Goal: Task Accomplishment & Management: Manage account settings

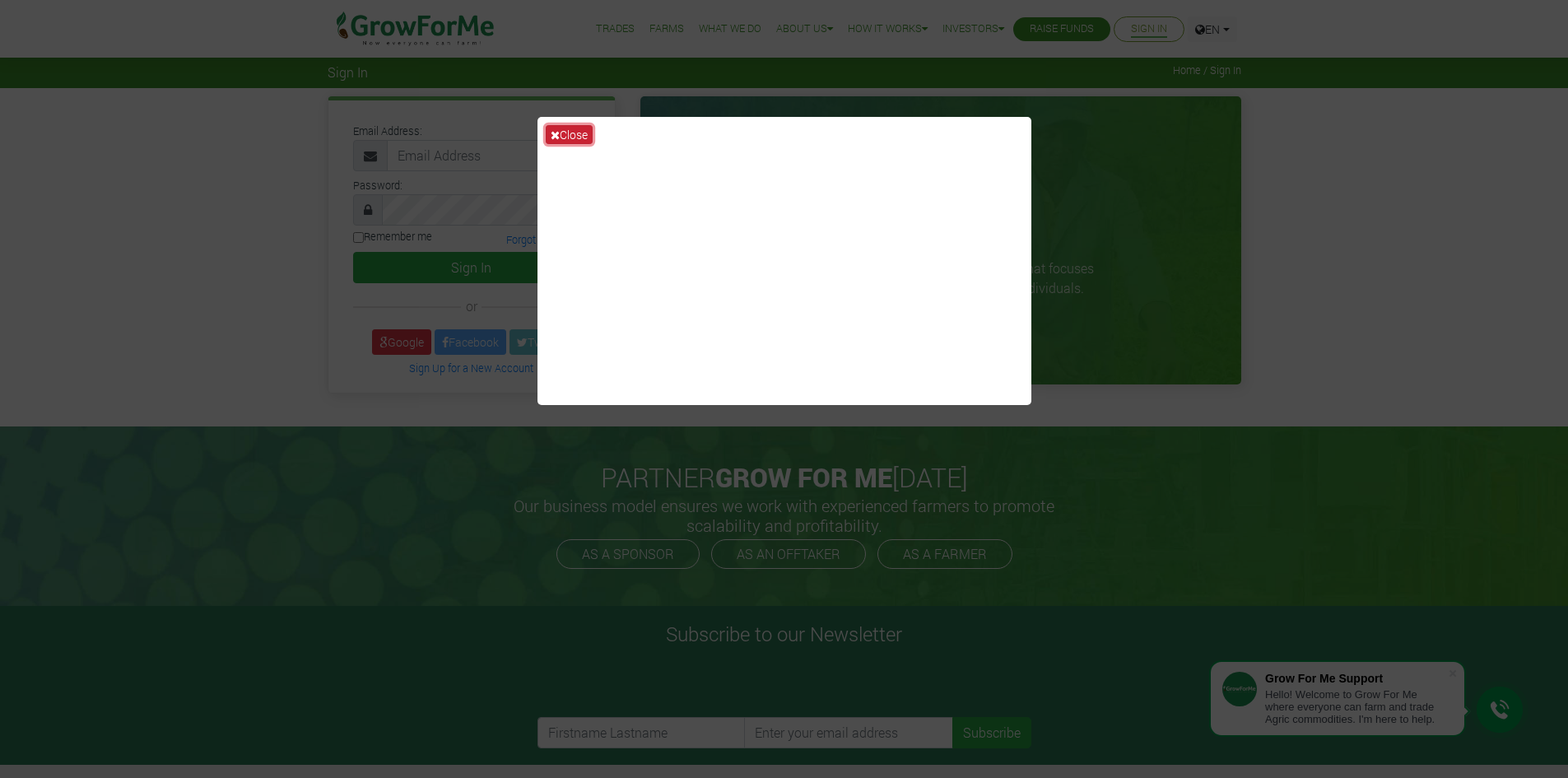
click at [566, 130] on button "Close" at bounding box center [569, 134] width 47 height 19
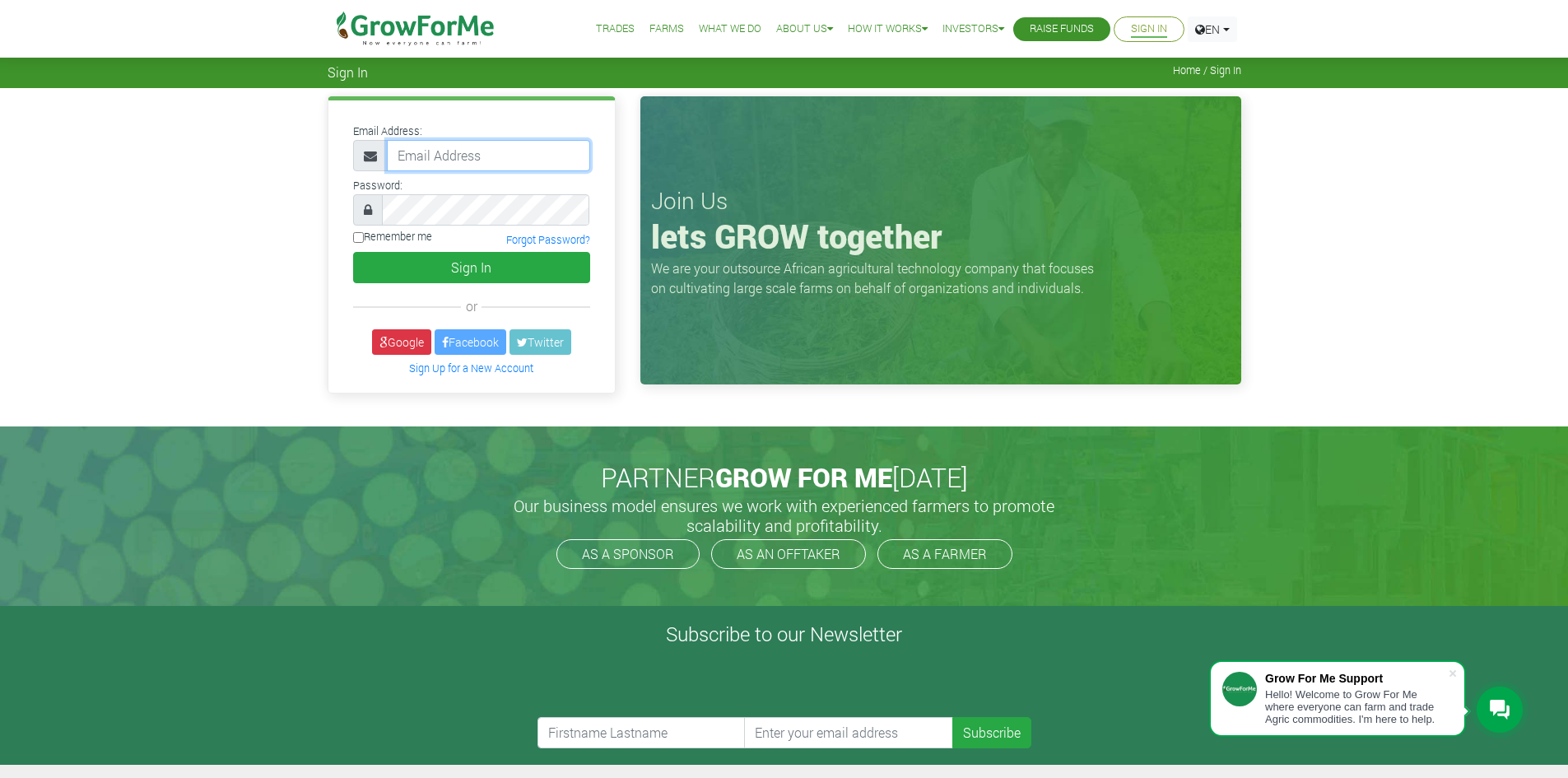
click at [430, 158] on input "email" at bounding box center [488, 156] width 203 height 31
click at [344, 307] on div "or" at bounding box center [472, 306] width 262 height 19
click at [408, 153] on input "email" at bounding box center [488, 156] width 203 height 31
click at [361, 316] on div "Email Address: Password: or" at bounding box center [472, 245] width 286 height 291
click at [426, 158] on input "email" at bounding box center [488, 156] width 203 height 31
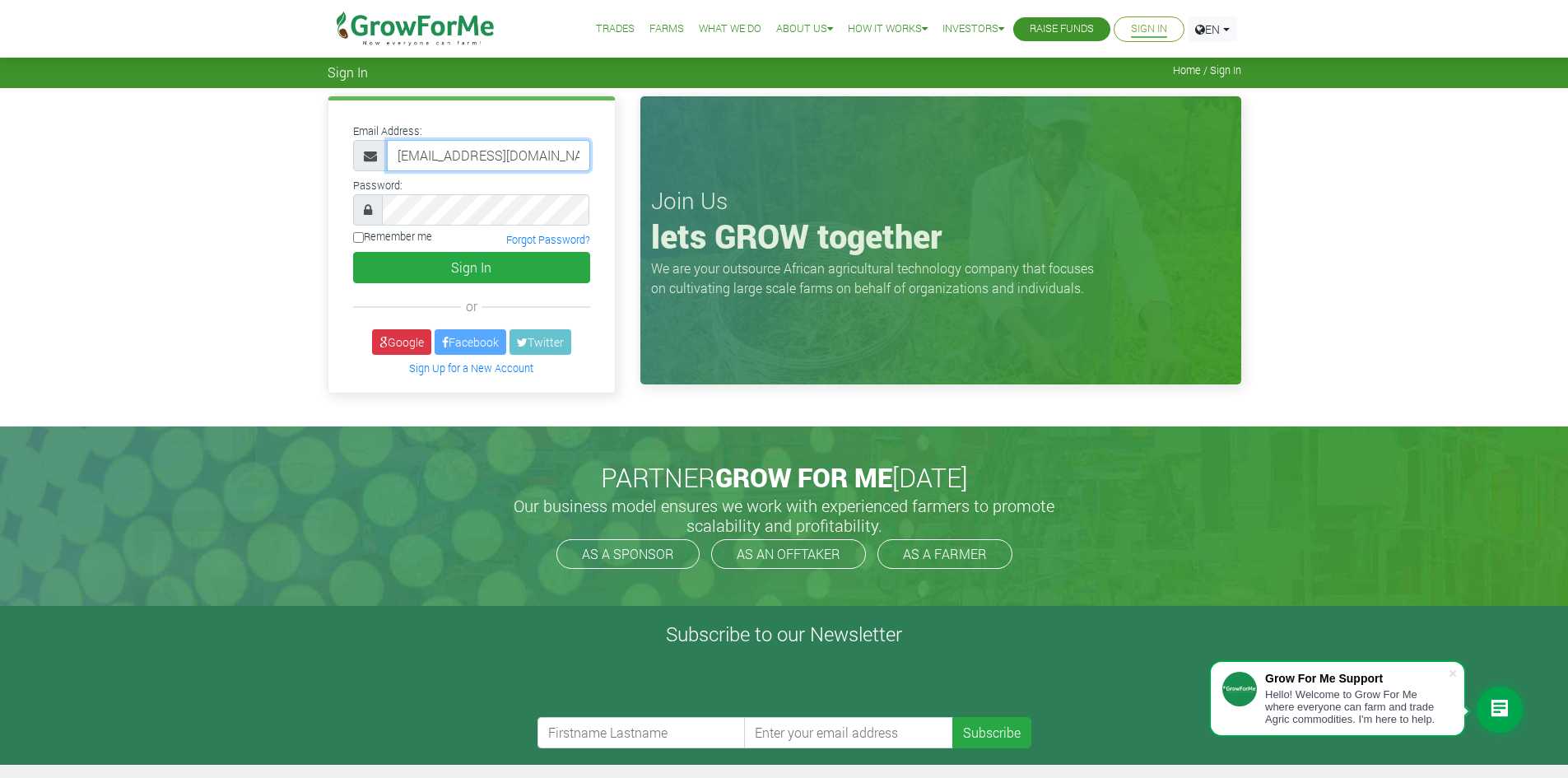
scroll to position [0, 10]
type input "233543152752@growforme.com"
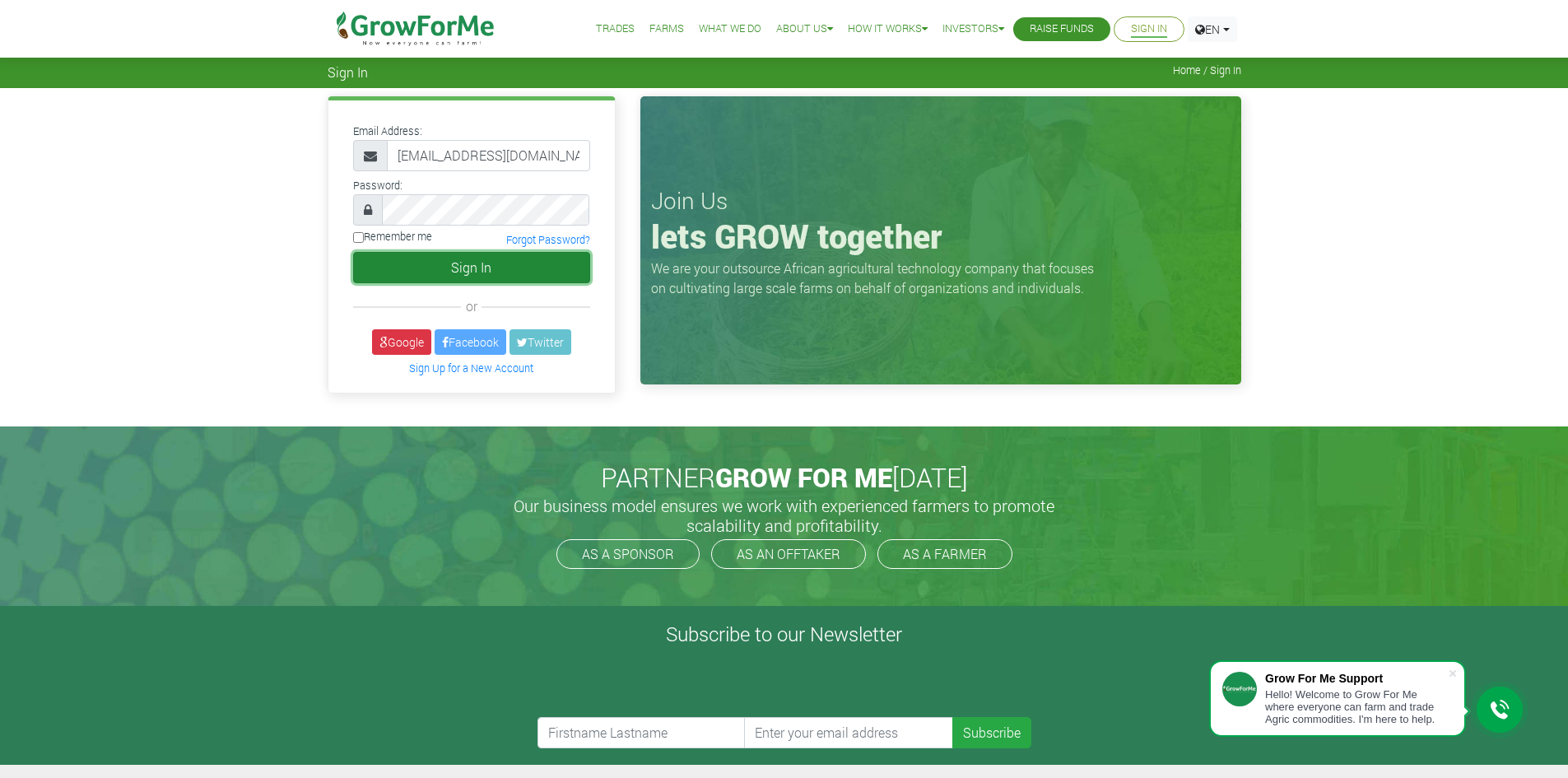
click at [457, 266] on button "Sign In" at bounding box center [471, 268] width 237 height 31
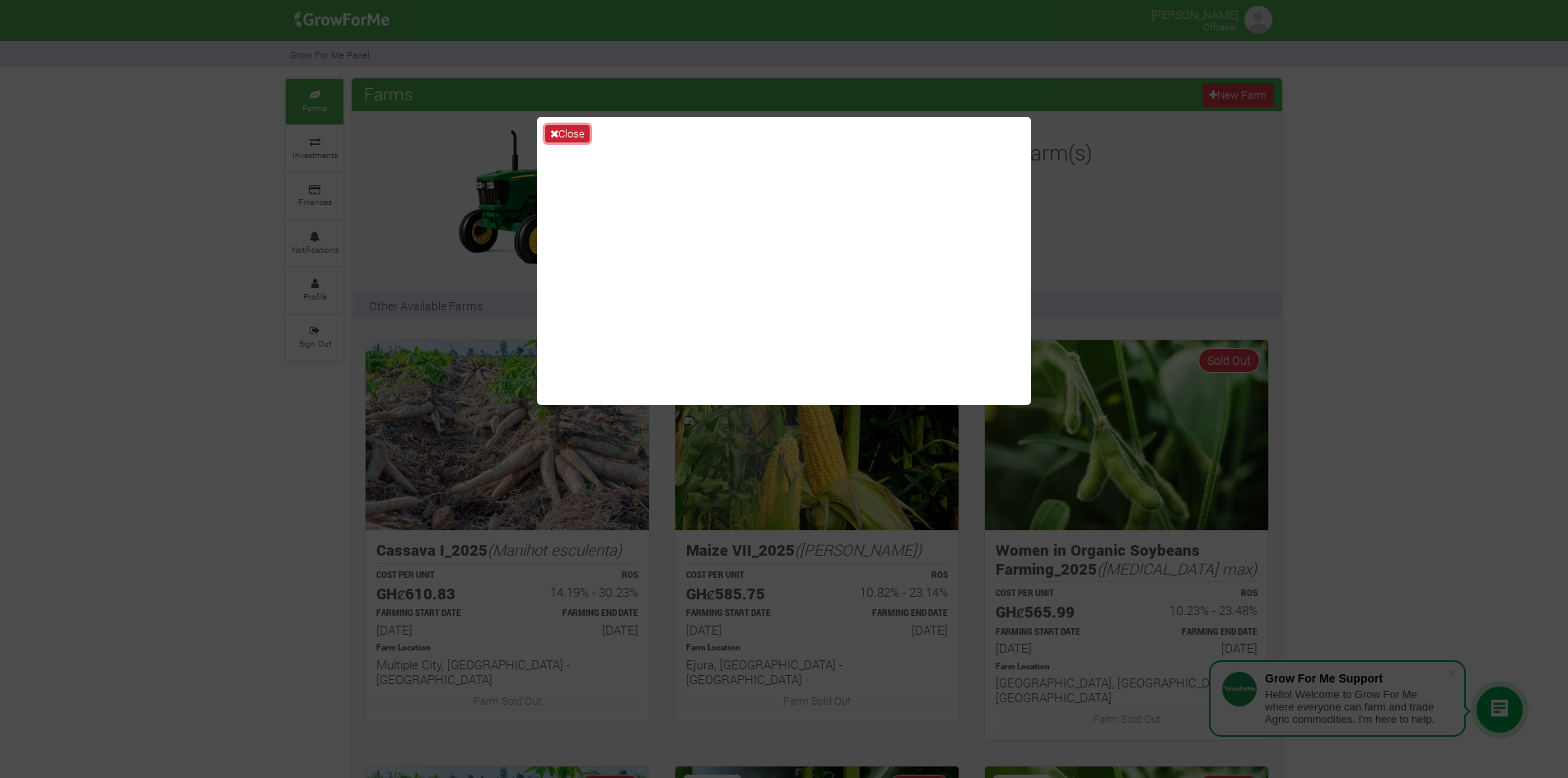
click at [558, 126] on button "Close" at bounding box center [567, 133] width 44 height 18
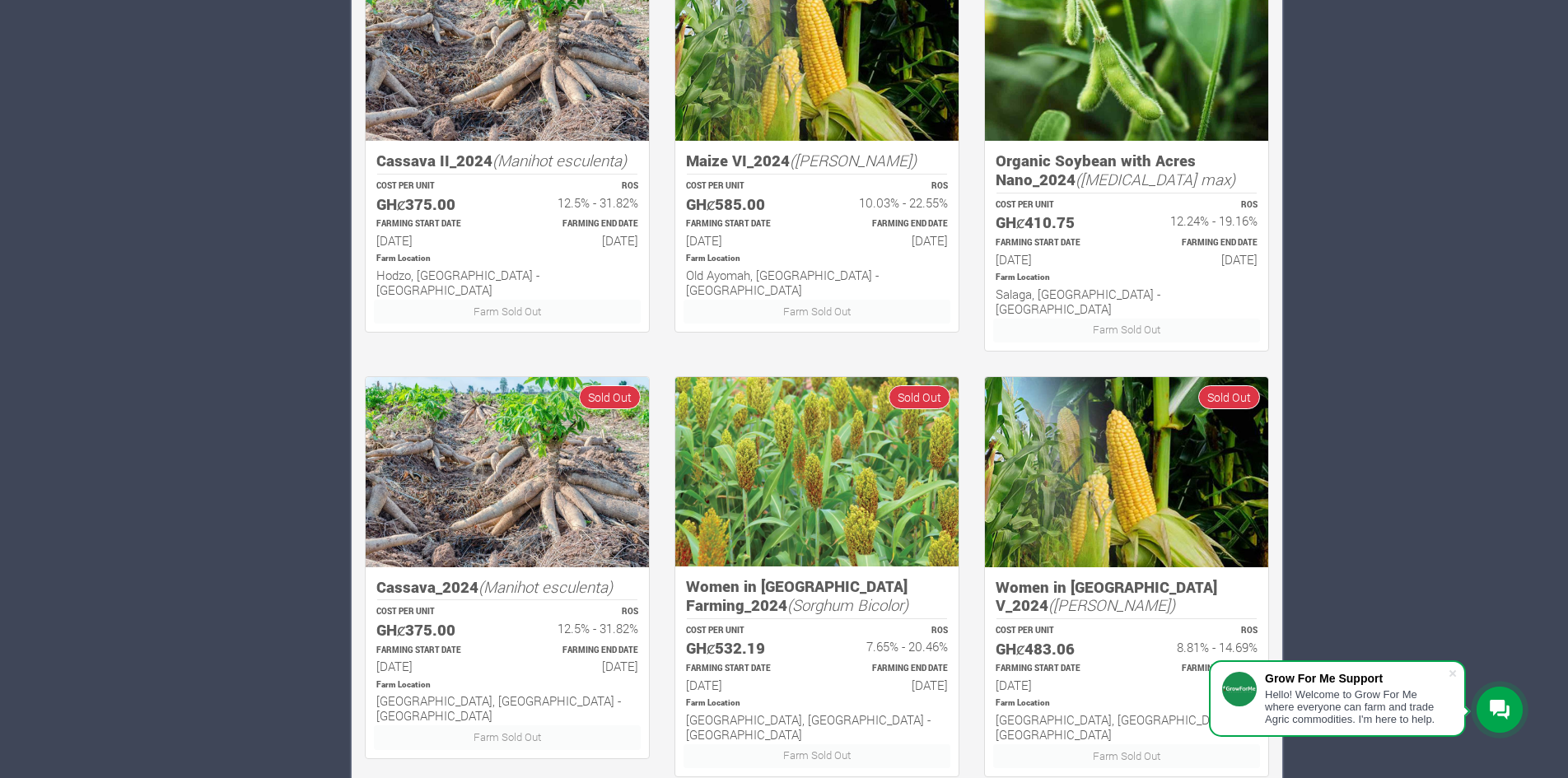
scroll to position [847, 0]
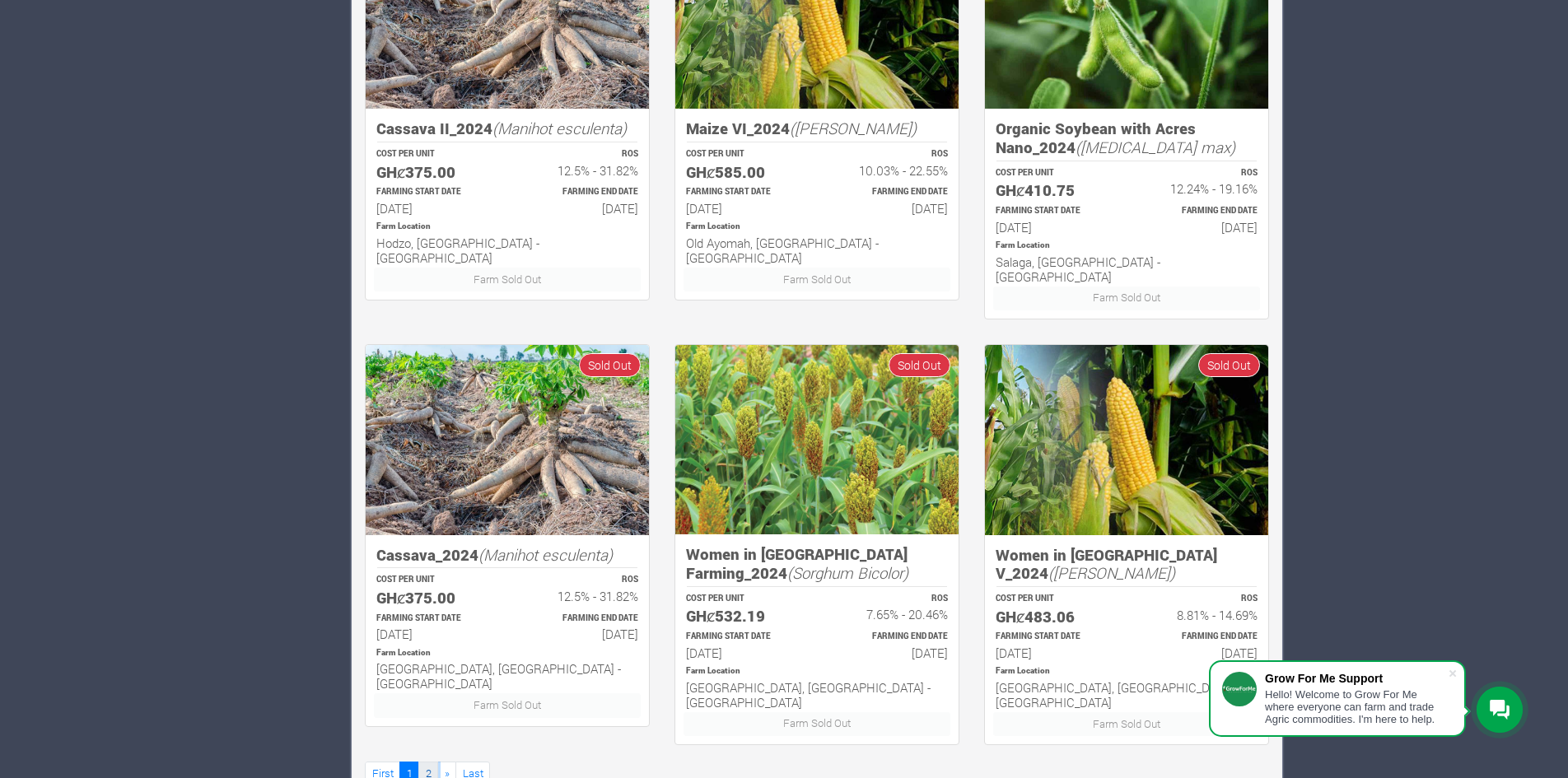
click at [425, 762] on link "2" at bounding box center [428, 773] width 19 height 24
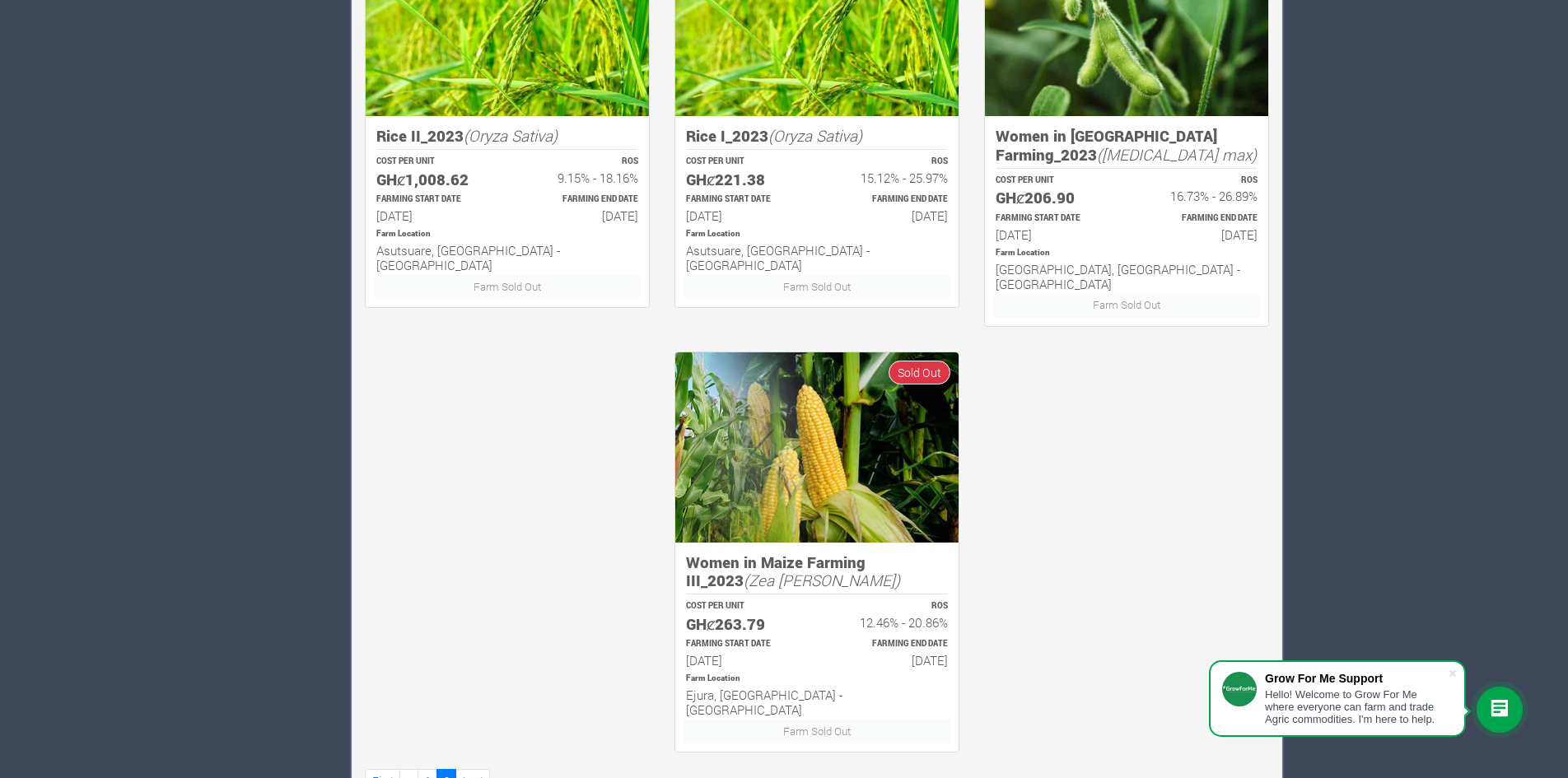
scroll to position [848, 0]
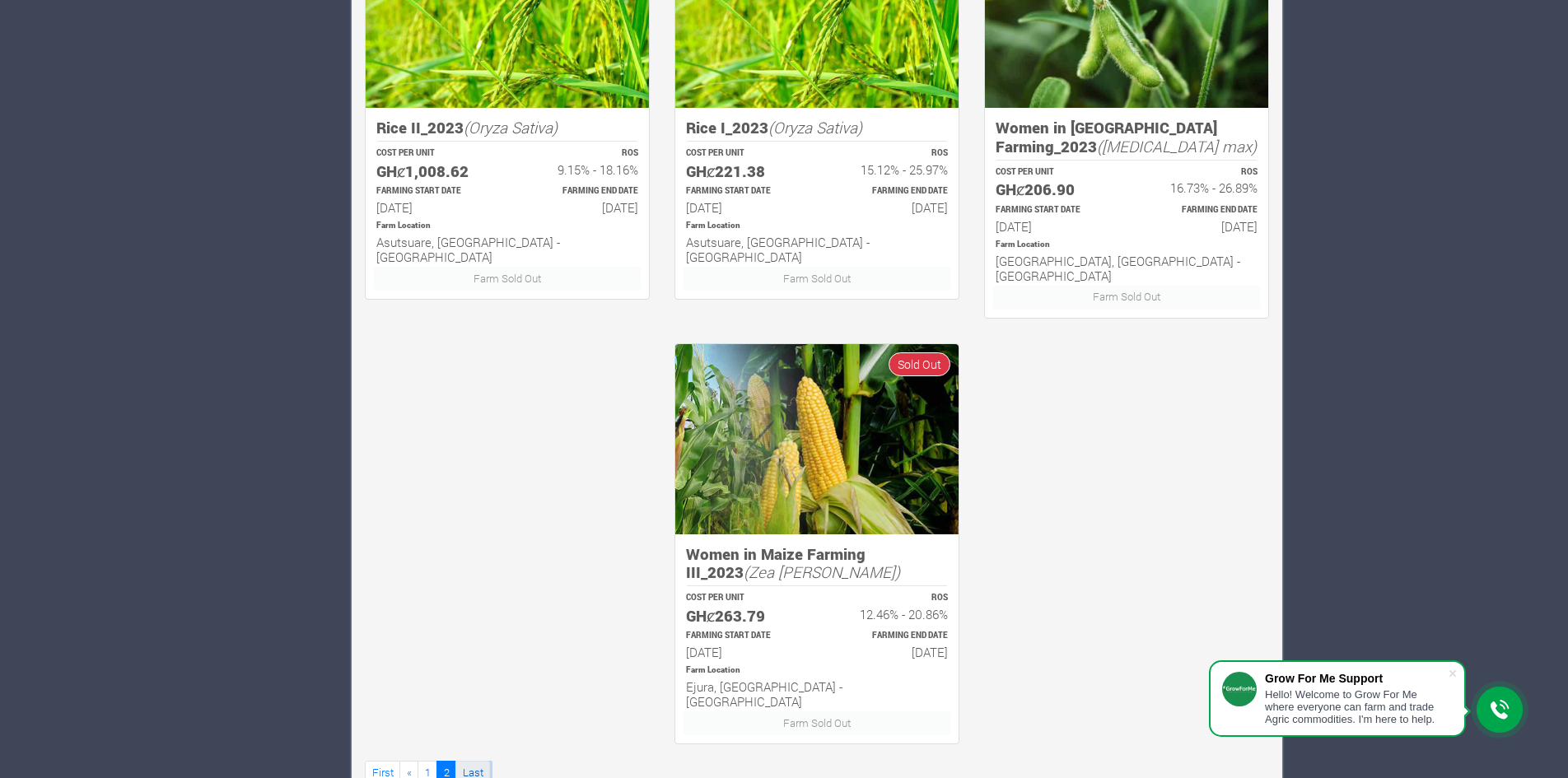
click at [469, 761] on link "Last" at bounding box center [473, 772] width 35 height 24
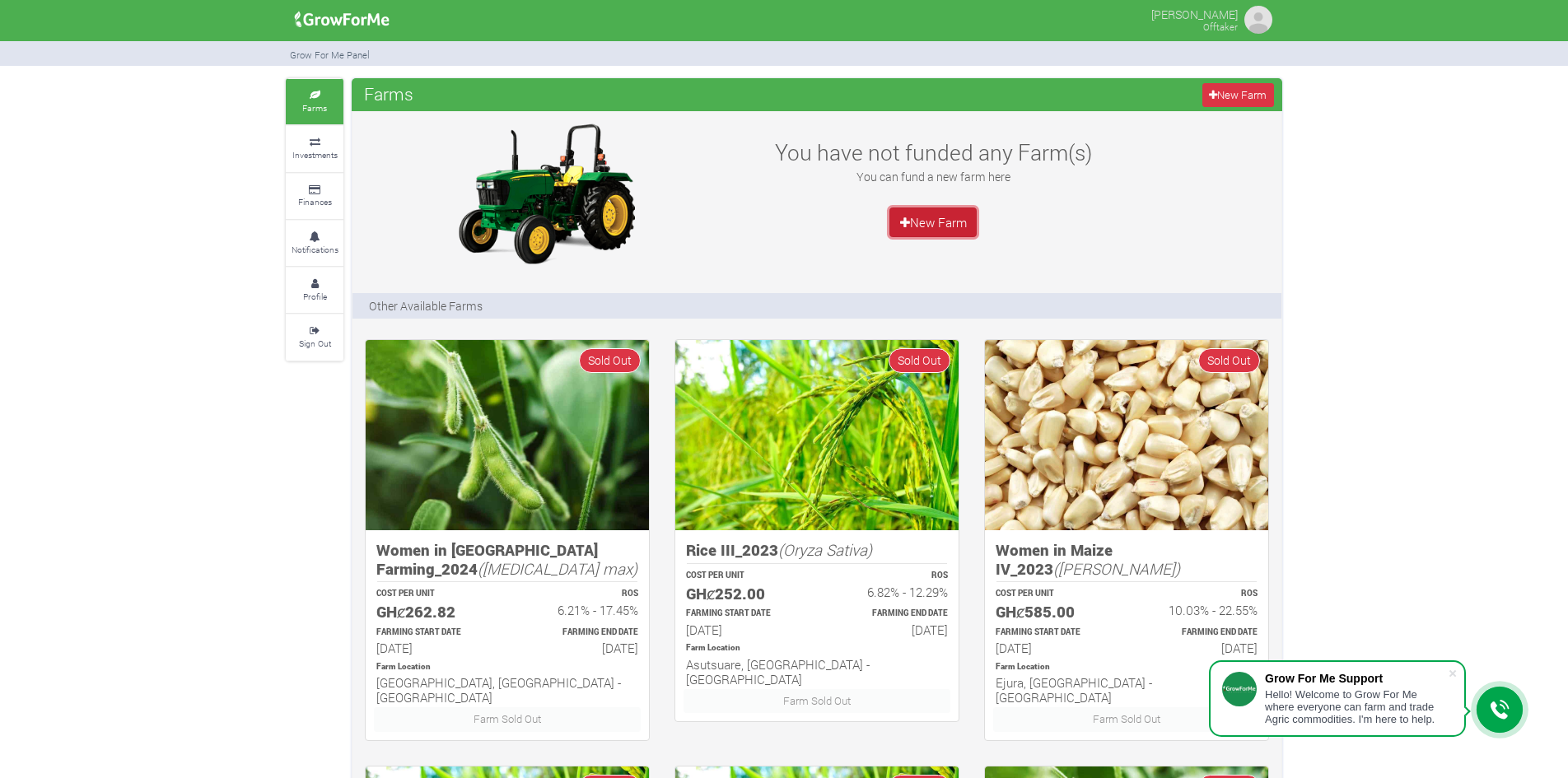
click at [935, 223] on link "New Farm" at bounding box center [933, 222] width 87 height 30
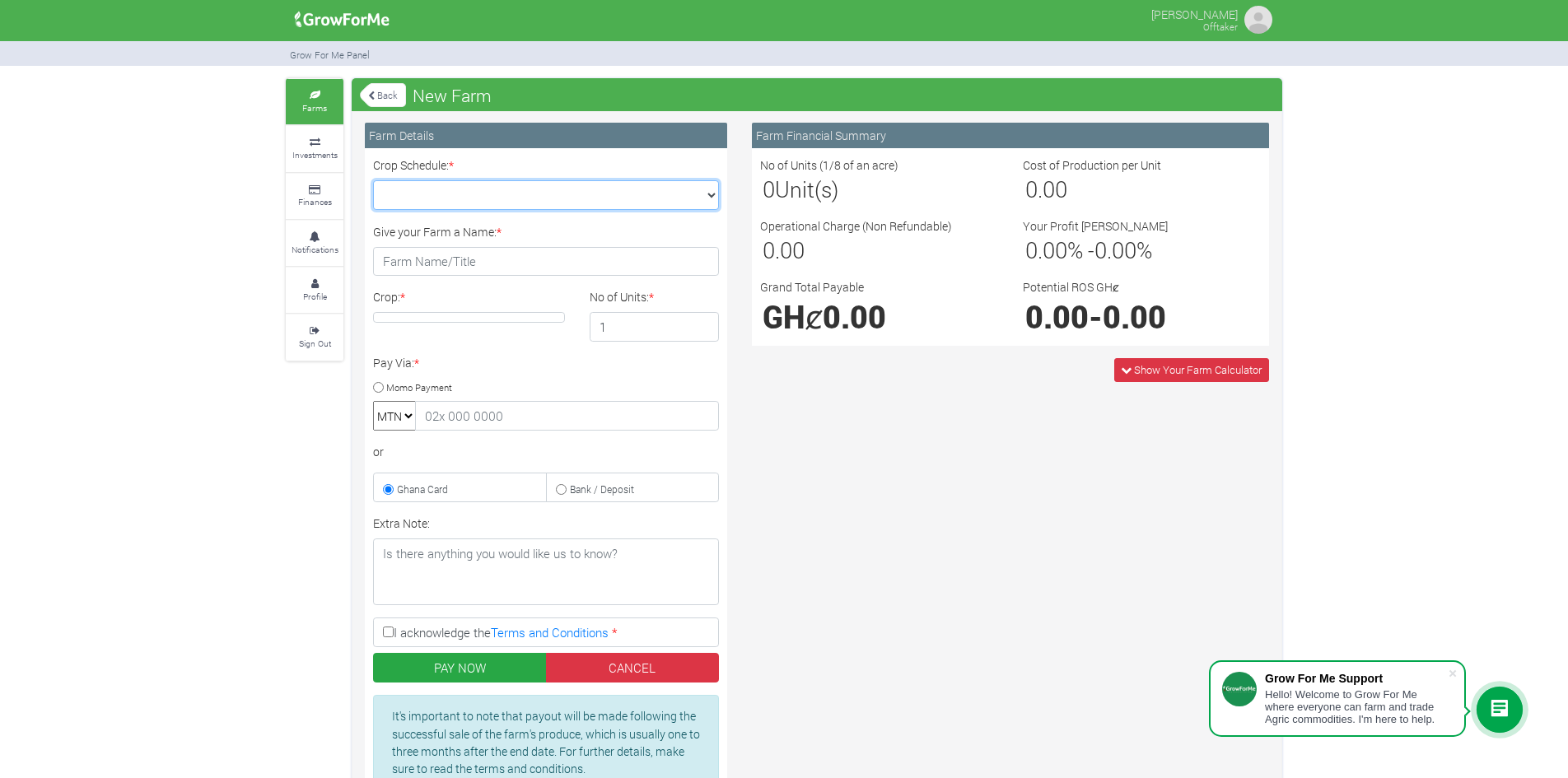
click at [705, 189] on select "Crop Schedule: *" at bounding box center [546, 195] width 346 height 30
click at [708, 195] on select "Crop Schedule: *" at bounding box center [546, 195] width 346 height 30
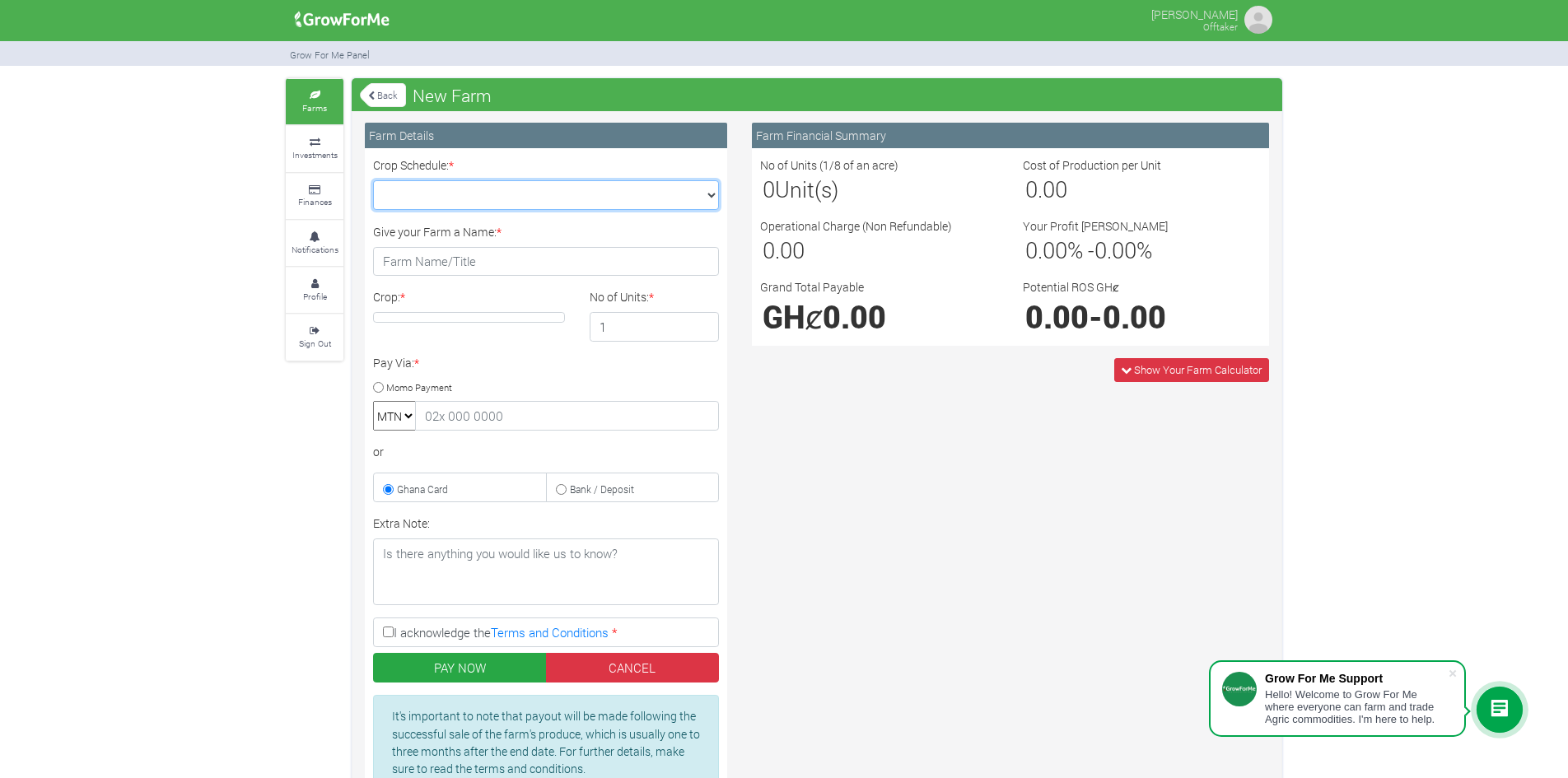
click at [708, 195] on select "Crop Schedule: *" at bounding box center [546, 195] width 346 height 30
click at [813, 436] on div "Farm Financial Summary No of Units (1/8 of an acre) 0 Unit(s) Cost of Productio…" at bounding box center [1010, 473] width 541 height 700
click at [704, 197] on select "Crop Schedule: *" at bounding box center [546, 195] width 346 height 30
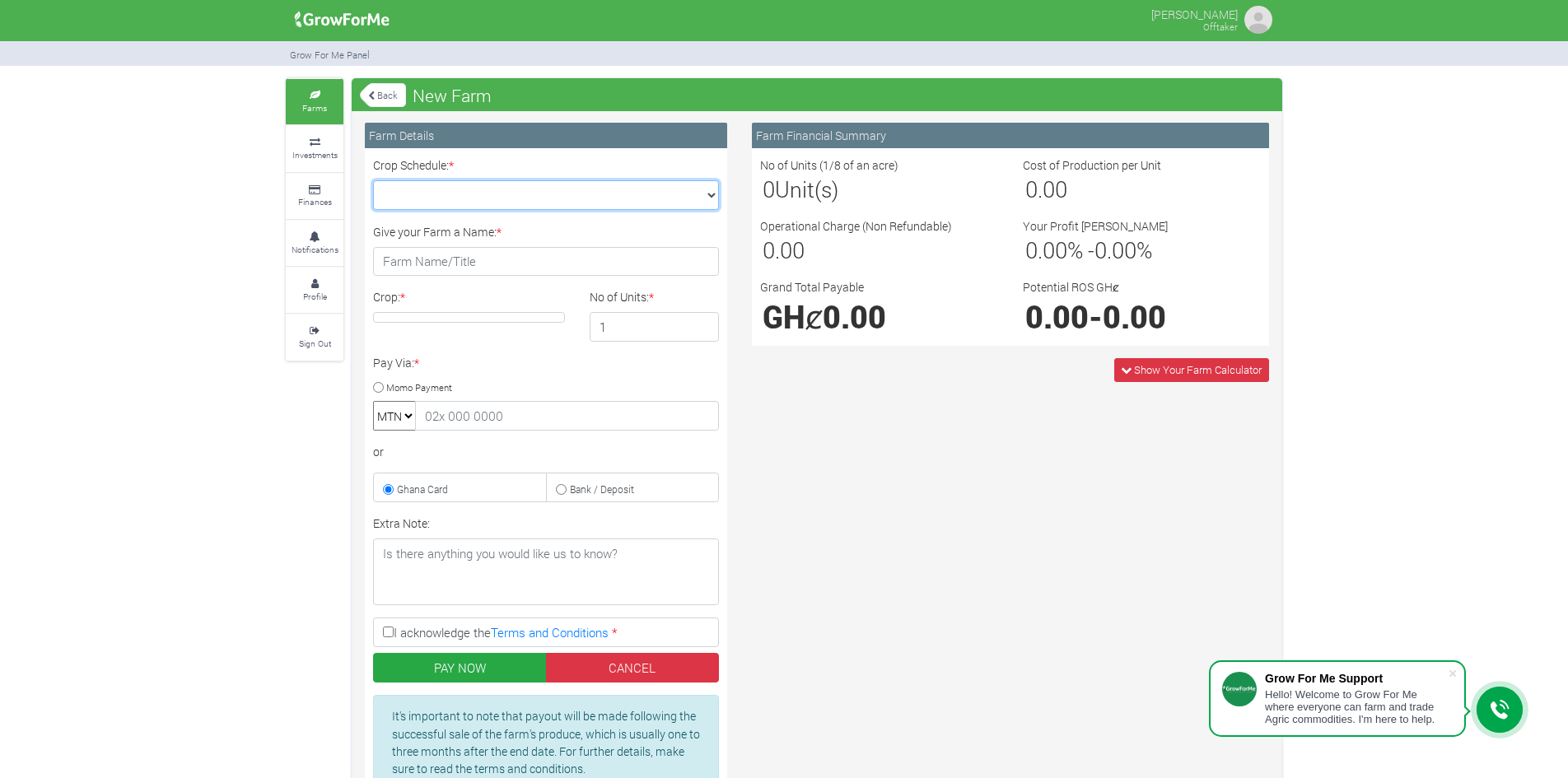
click at [704, 197] on select "Crop Schedule: *" at bounding box center [546, 195] width 346 height 30
click at [829, 457] on div "Farm Financial Summary No of Units (1/8 of an acre) 0 Unit(s) Cost of Productio…" at bounding box center [1010, 473] width 541 height 700
click at [702, 197] on select "Crop Schedule: *" at bounding box center [546, 195] width 346 height 30
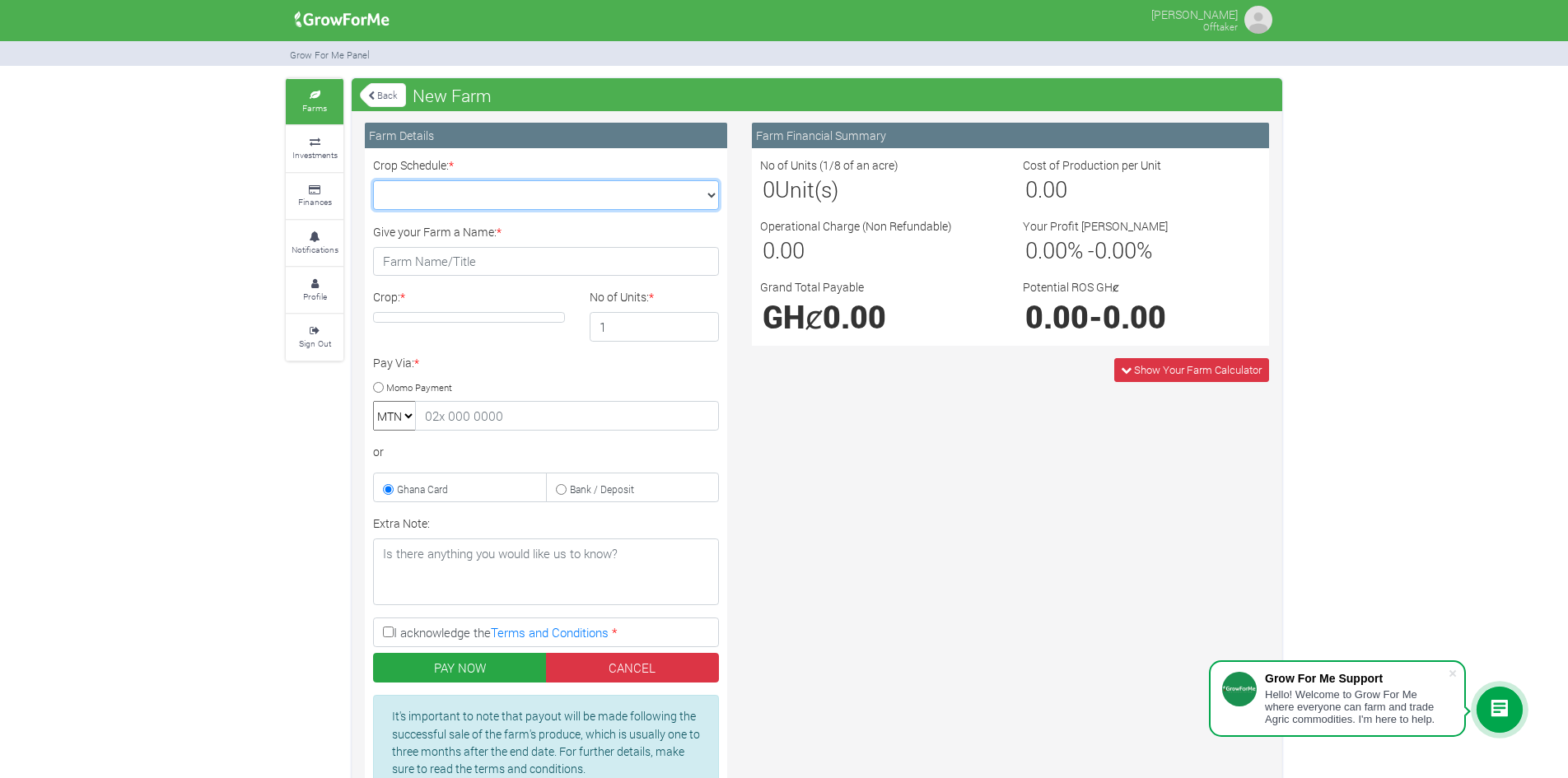
click at [702, 197] on select "Crop Schedule: *" at bounding box center [546, 195] width 346 height 30
click at [380, 87] on link "Back" at bounding box center [383, 95] width 46 height 27
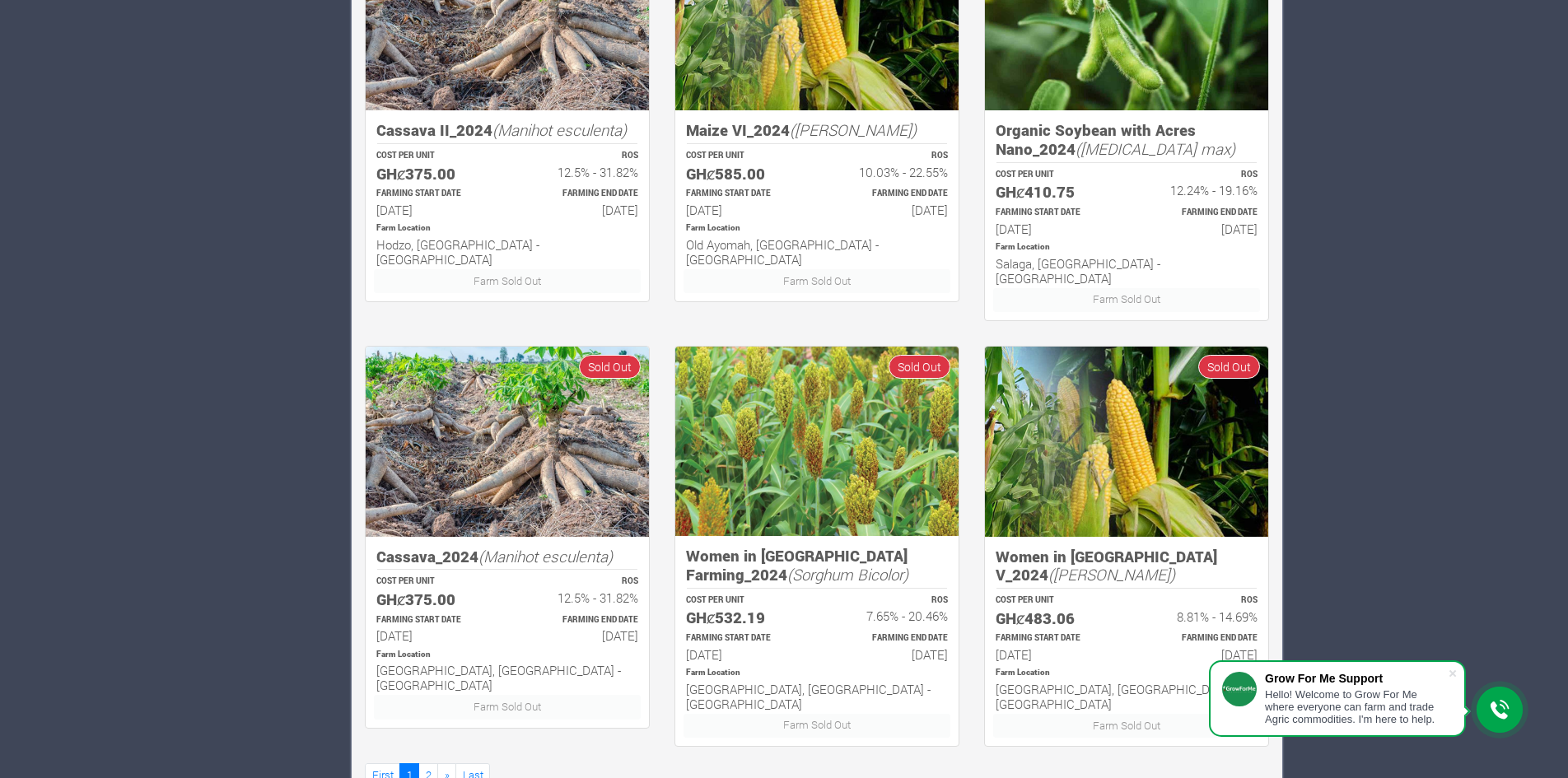
scroll to position [847, 0]
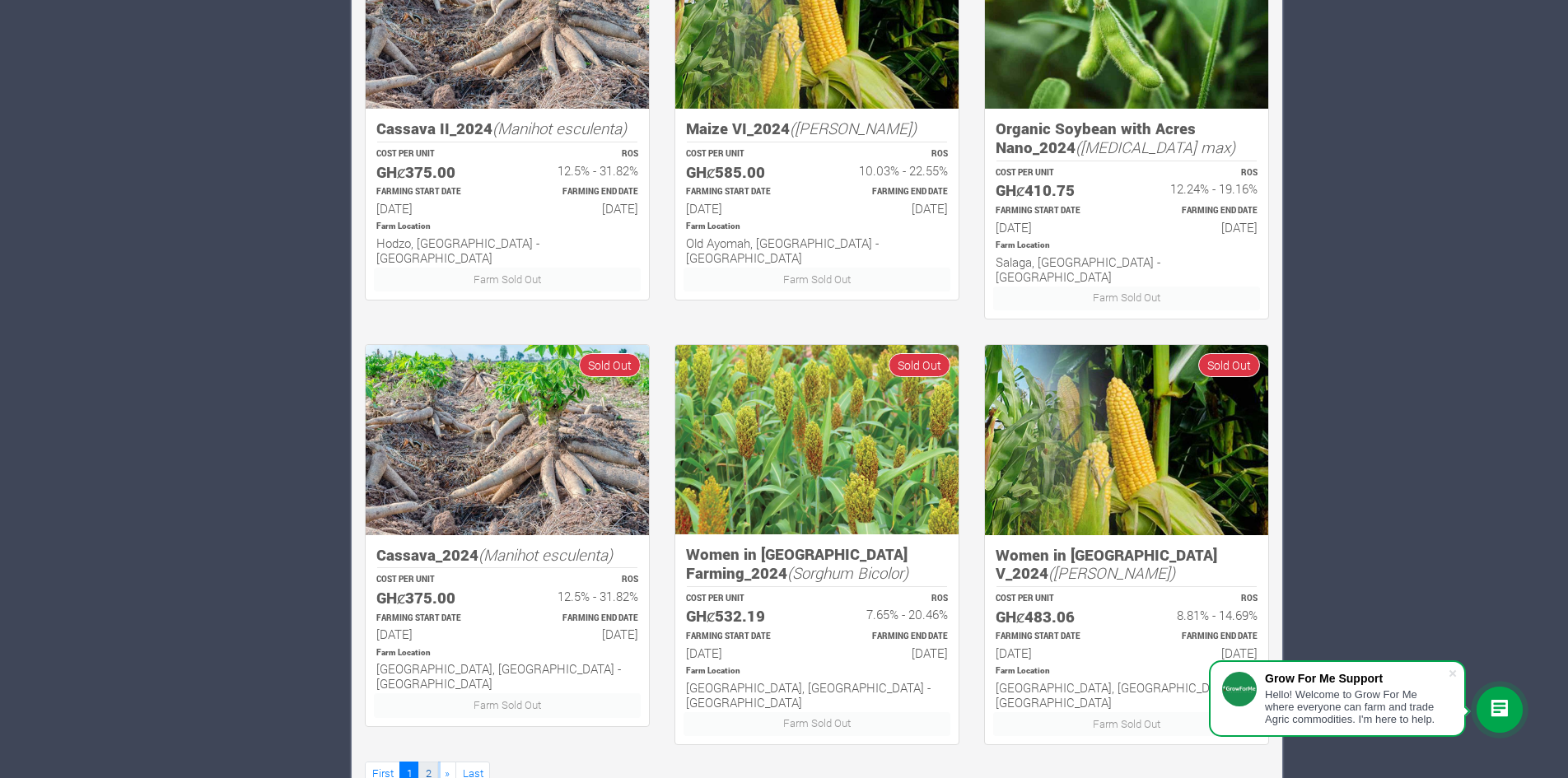
click at [430, 762] on link "2" at bounding box center [428, 773] width 19 height 24
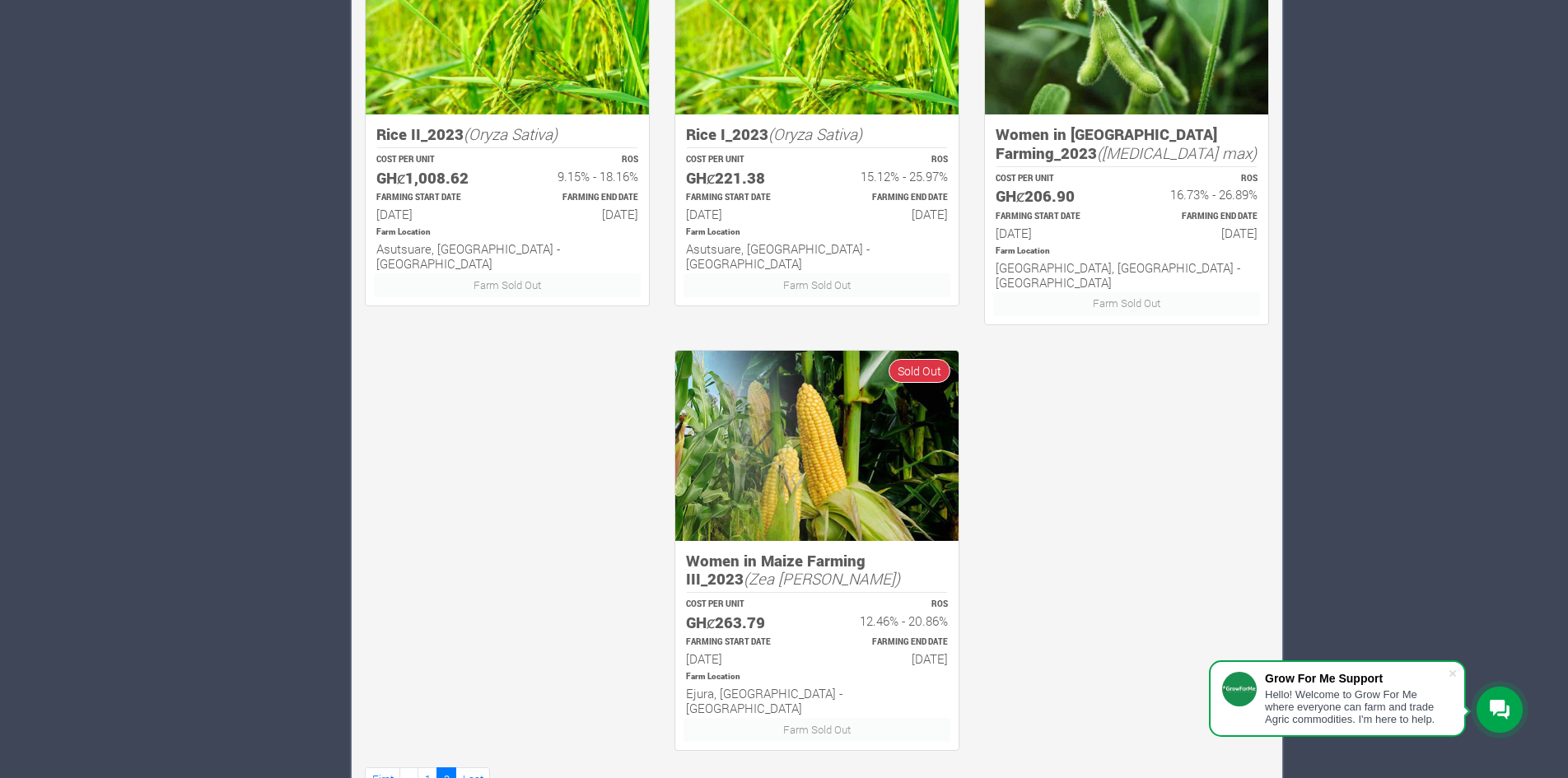
scroll to position [848, 0]
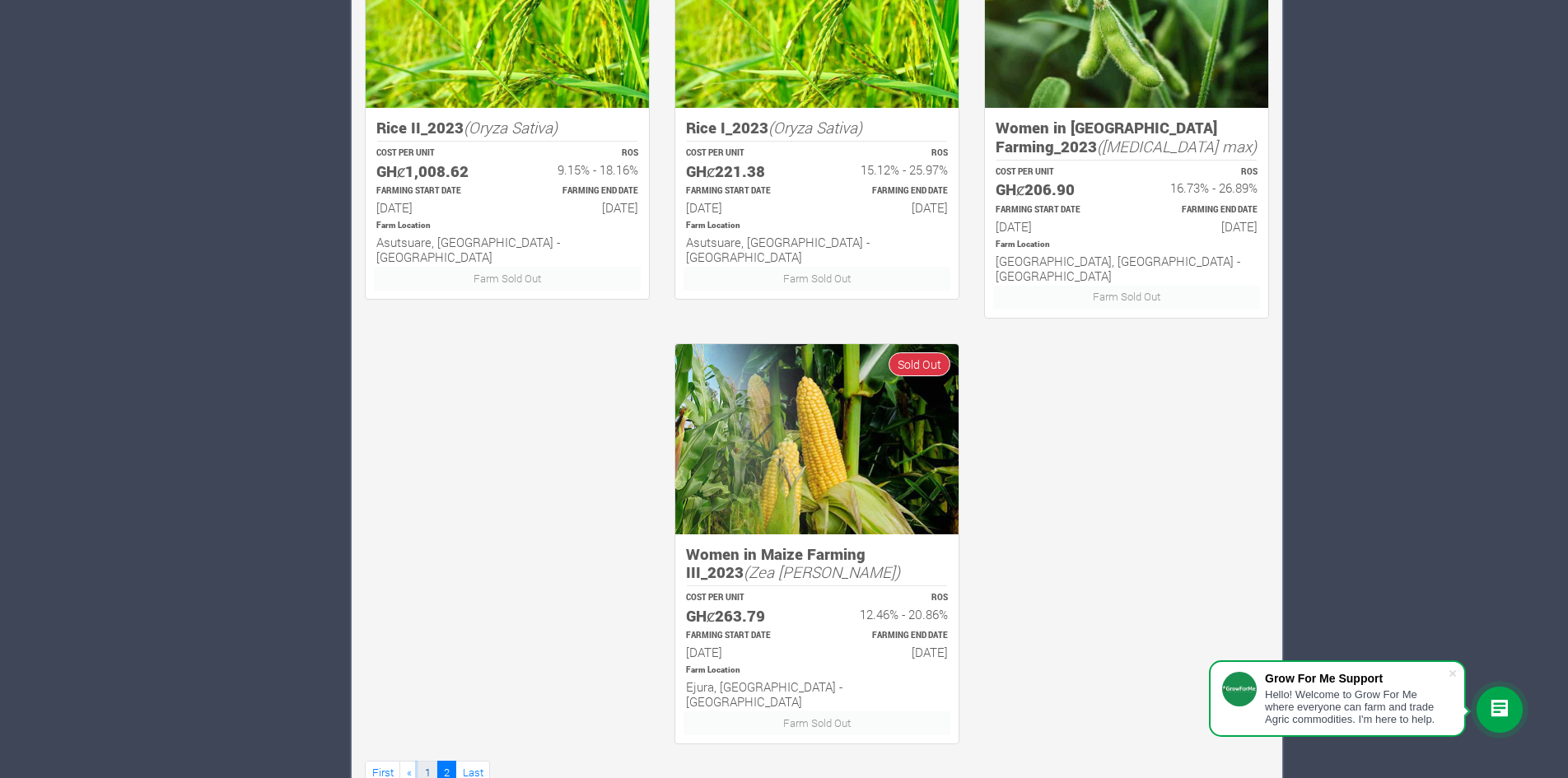
click at [426, 761] on link "1" at bounding box center [427, 772] width 19 height 24
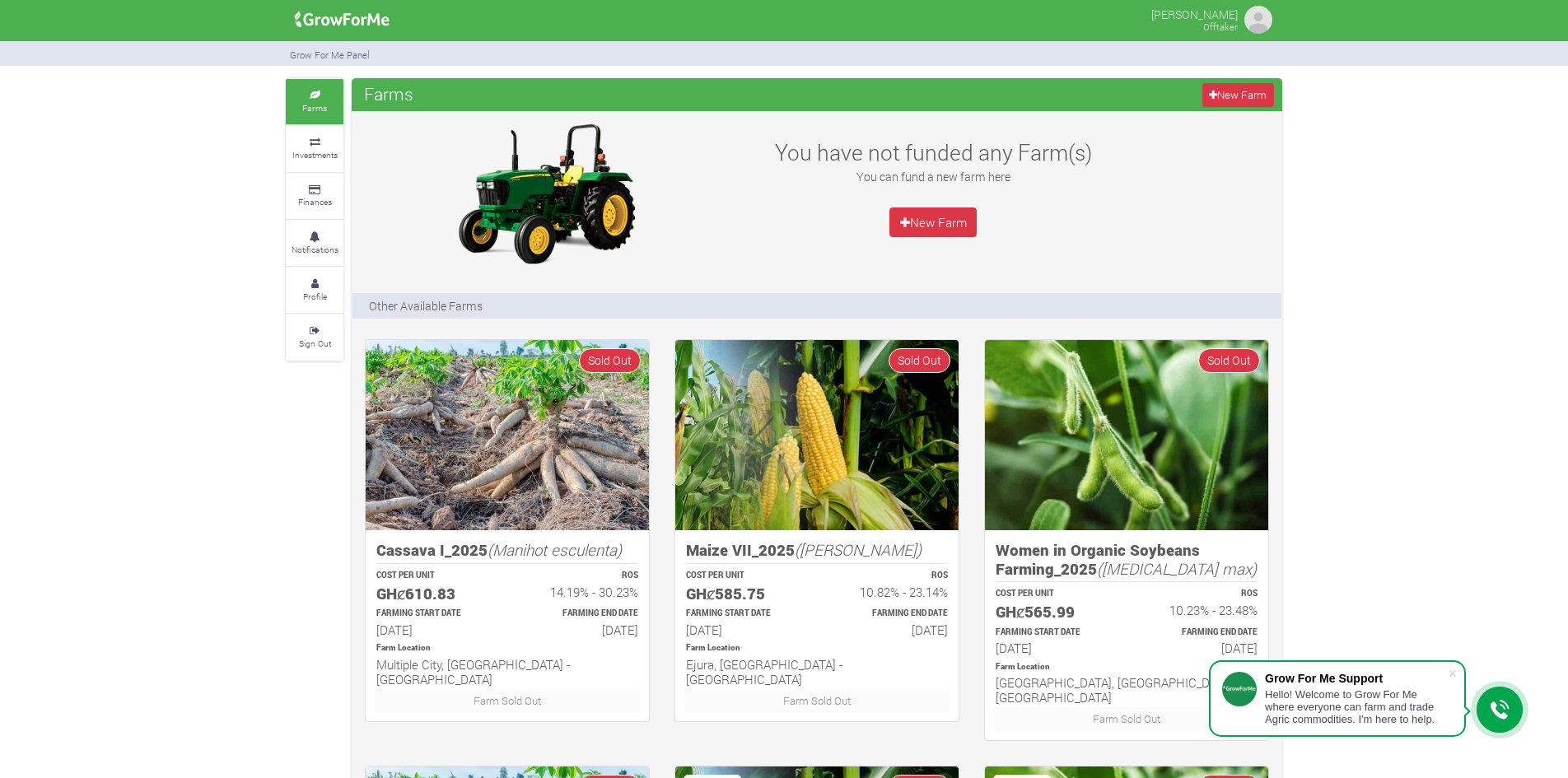
click at [1261, 14] on img at bounding box center [1258, 19] width 33 height 33
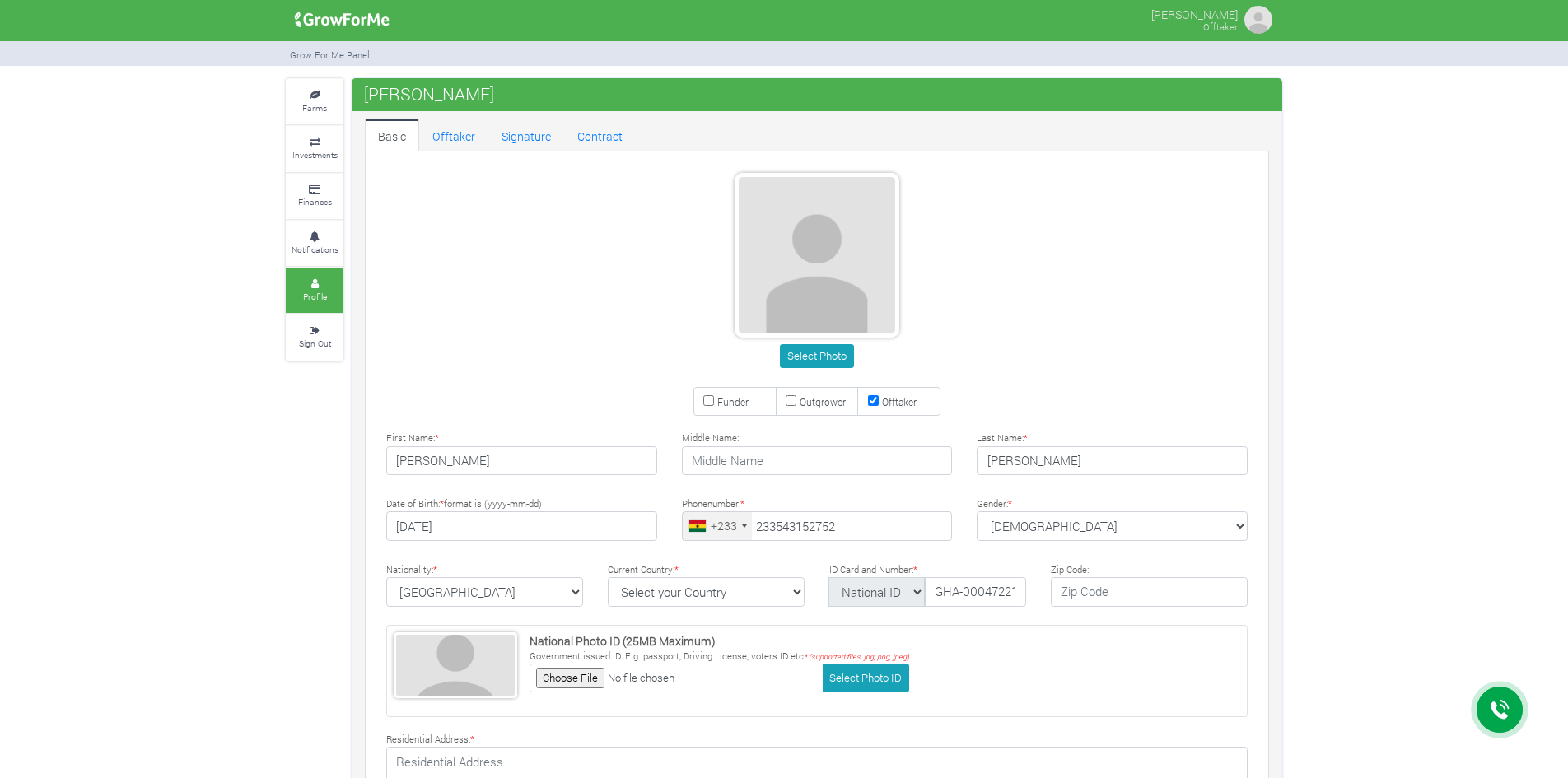
type input "54 315 2752"
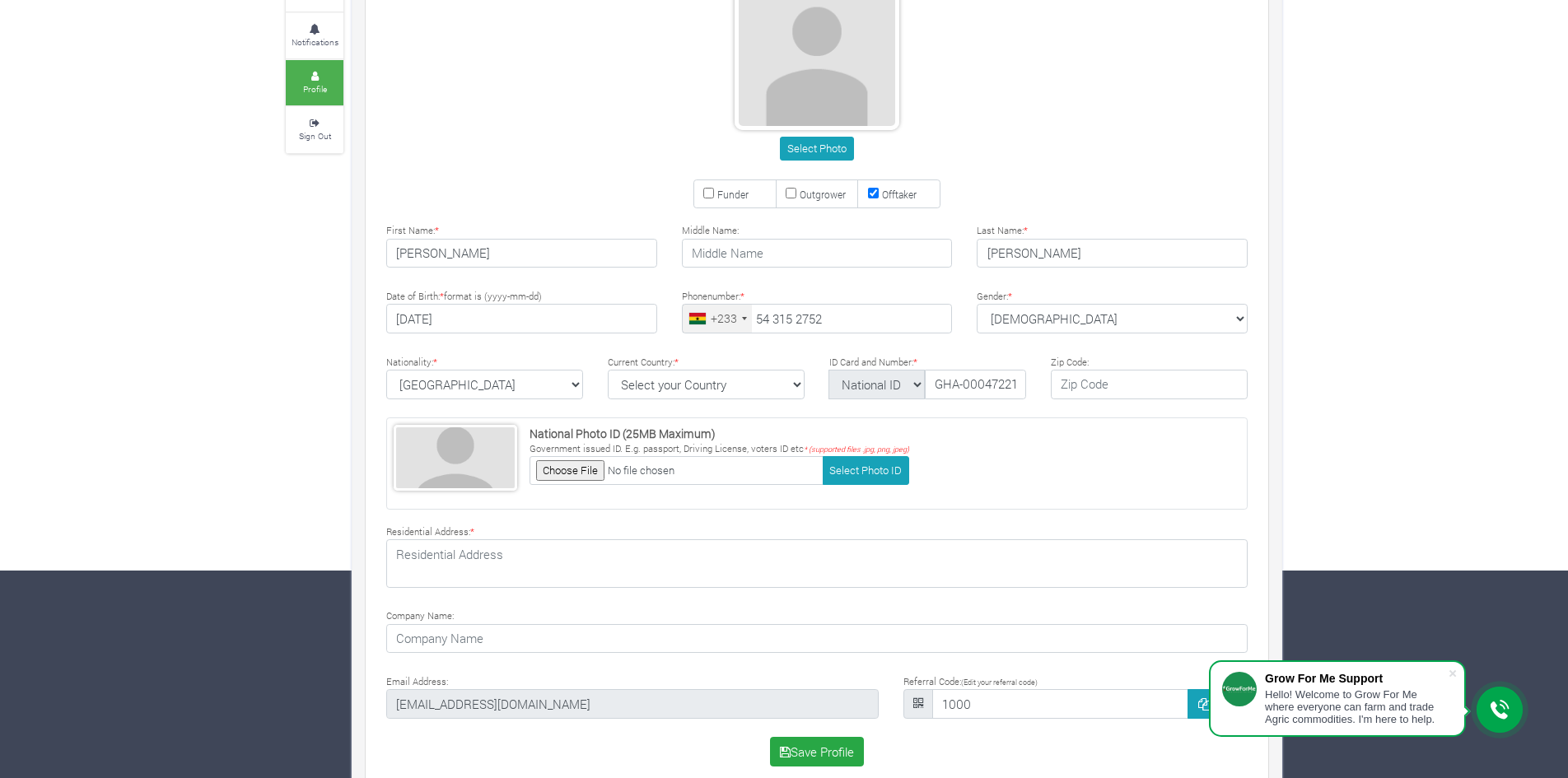
scroll to position [231, 0]
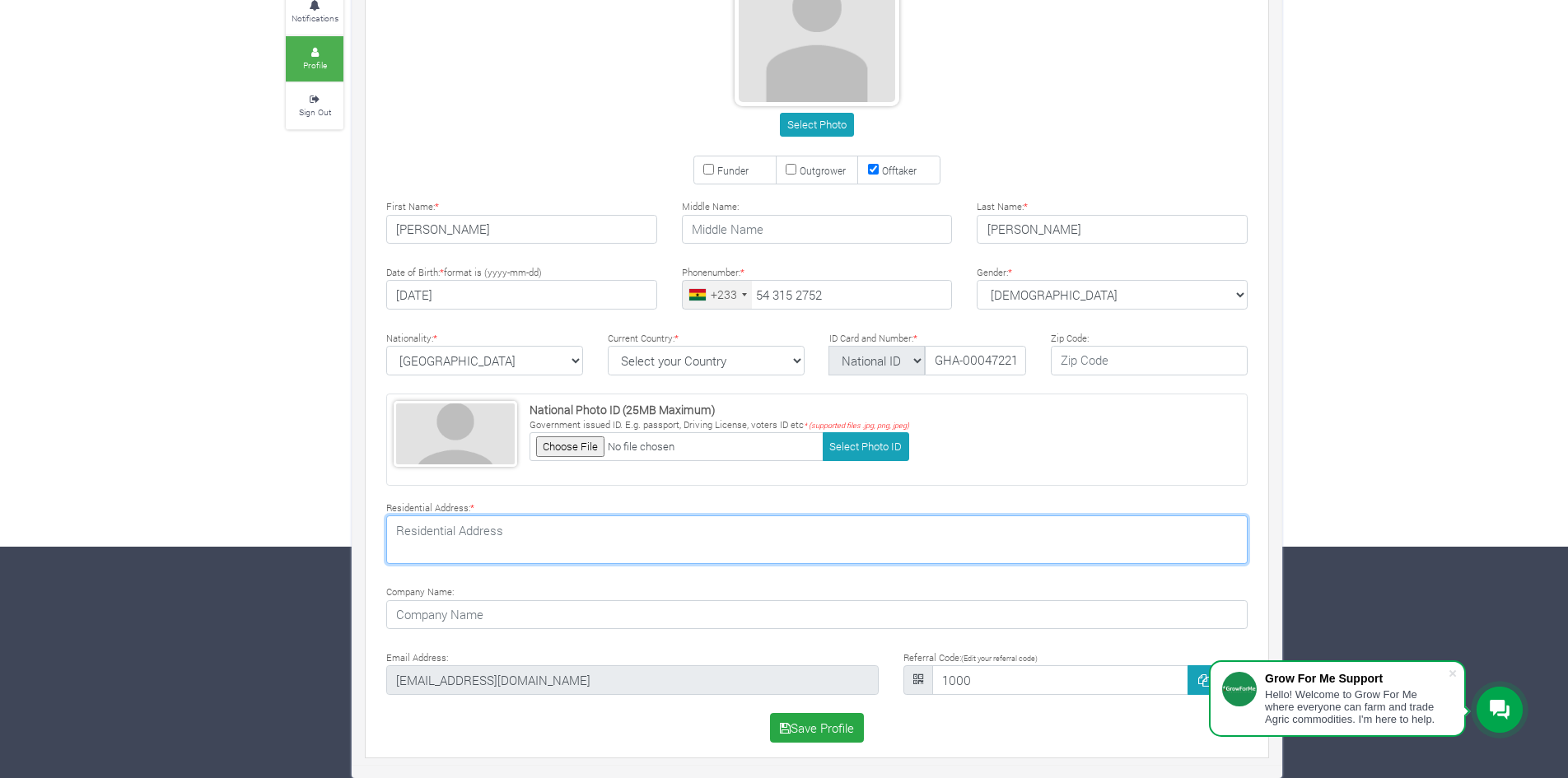
click at [469, 535] on textarea at bounding box center [816, 538] width 861 height 47
type textarea "[STREET_ADDRESS]"
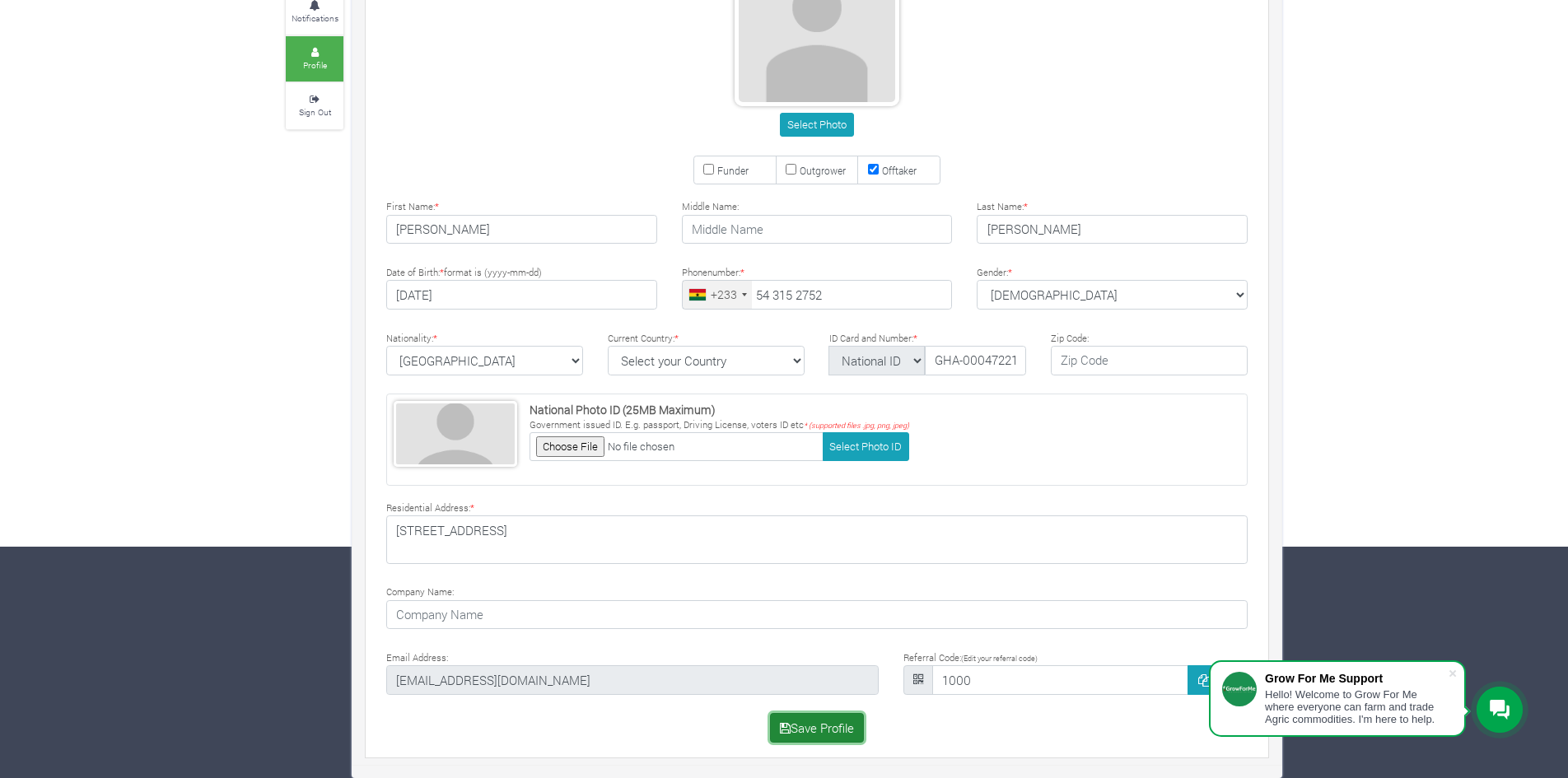
click at [793, 723] on button "Save Profile" at bounding box center [817, 728] width 95 height 30
click at [777, 356] on select "Select your Country [GEOGRAPHIC_DATA] [GEOGRAPHIC_DATA] [GEOGRAPHIC_DATA] [US_S…" at bounding box center [707, 360] width 197 height 30
select select "[GEOGRAPHIC_DATA]"
click at [608, 346] on select "Select your Country [GEOGRAPHIC_DATA] [GEOGRAPHIC_DATA] [GEOGRAPHIC_DATA] [US_S…" at bounding box center [707, 360] width 197 height 30
click at [833, 730] on button "Save Profile" at bounding box center [817, 728] width 95 height 30
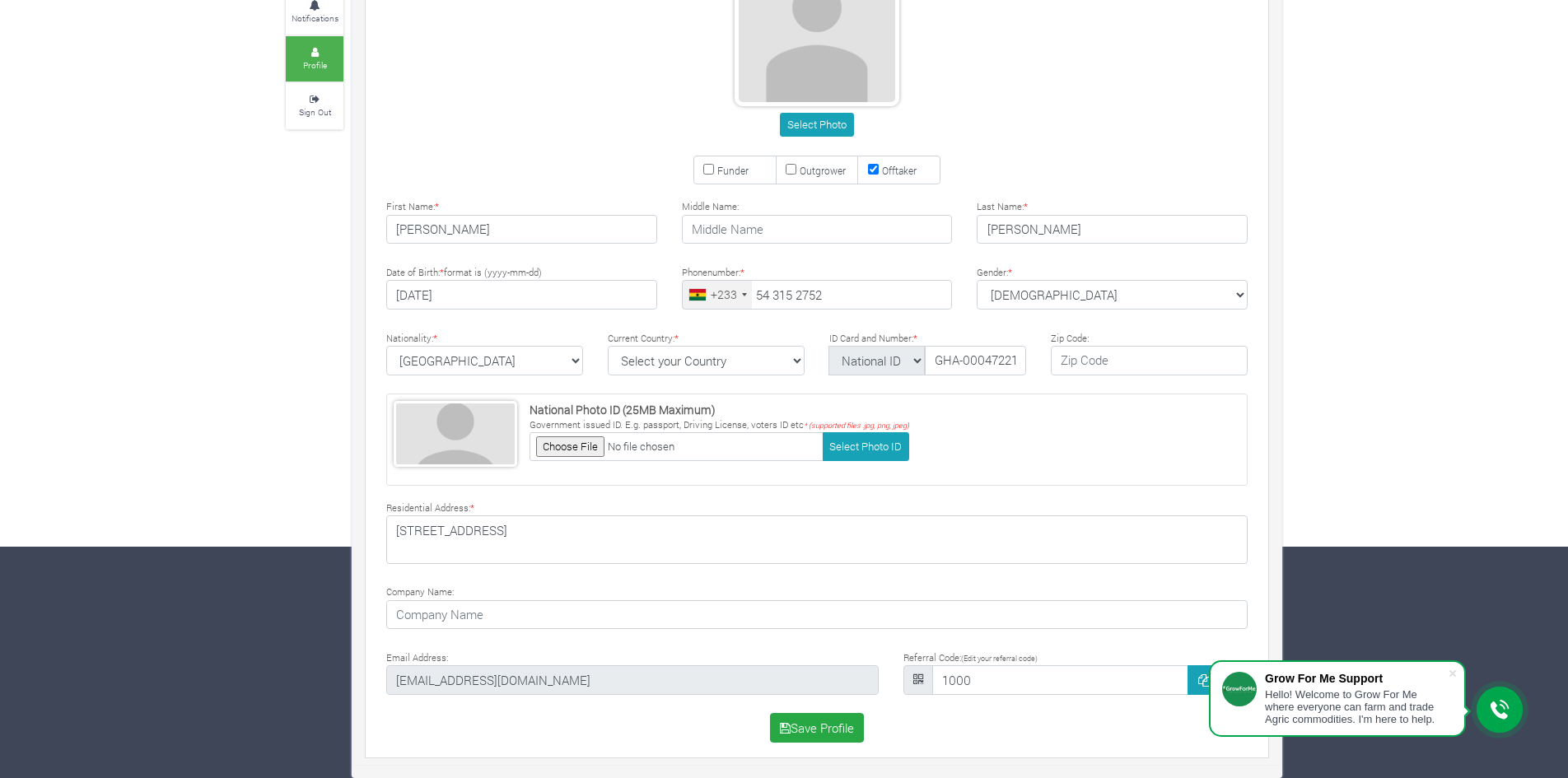
click at [982, 444] on div "National Photo ID (25MB Maximum) Government issued ID. [PERSON_NAME], Driving L…" at bounding box center [816, 439] width 861 height 92
click at [573, 447] on input "file" at bounding box center [677, 447] width 294 height 29
type input "C:\fakepath\20240210_135733000_iOS.jpg"
click at [828, 724] on button "Save Profile" at bounding box center [817, 728] width 95 height 30
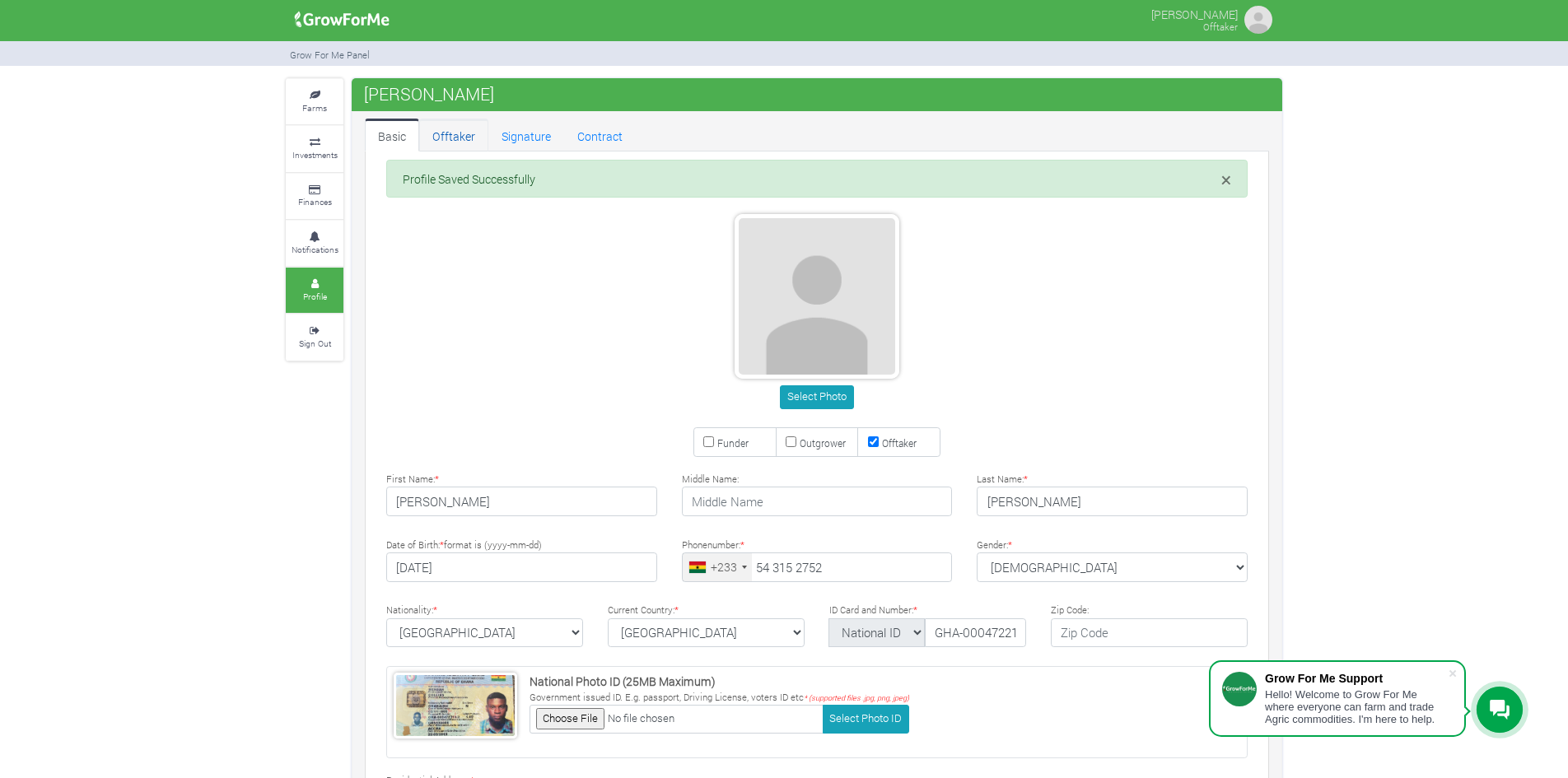
click at [450, 130] on link "Offtaker" at bounding box center [453, 135] width 70 height 33
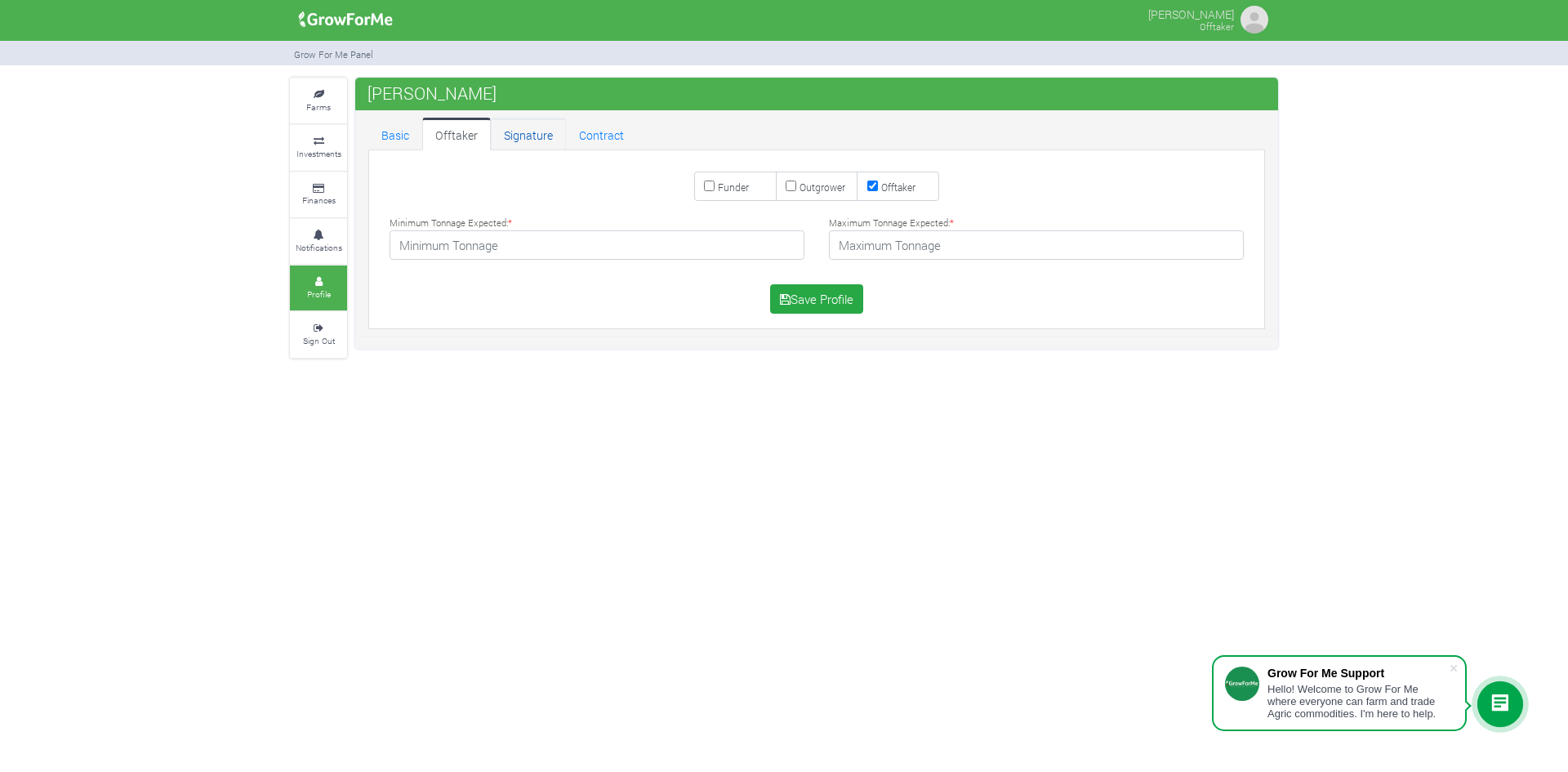
click at [522, 135] on link "Signature" at bounding box center [528, 134] width 75 height 33
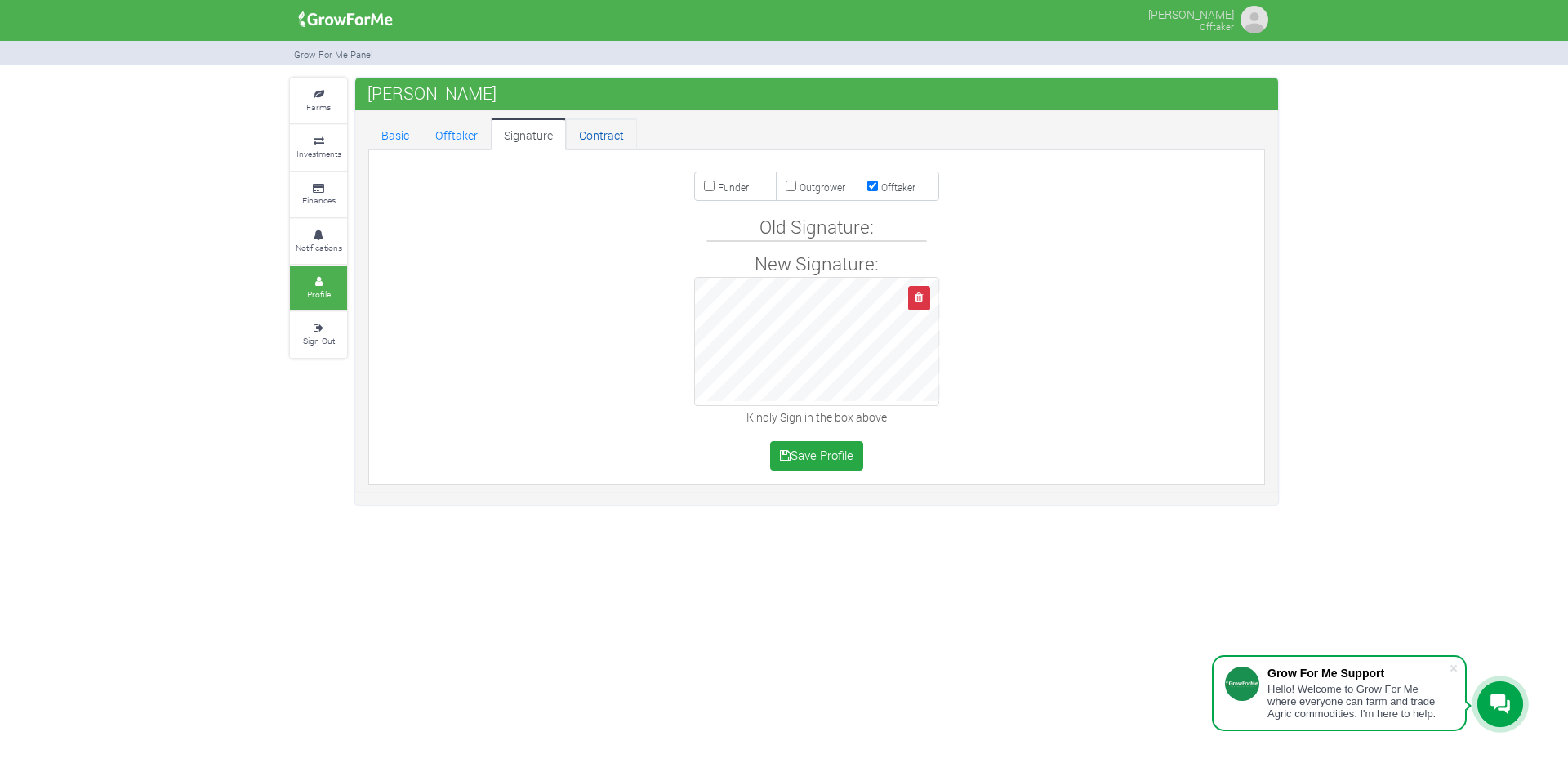
click at [601, 129] on link "Contract" at bounding box center [601, 134] width 71 height 33
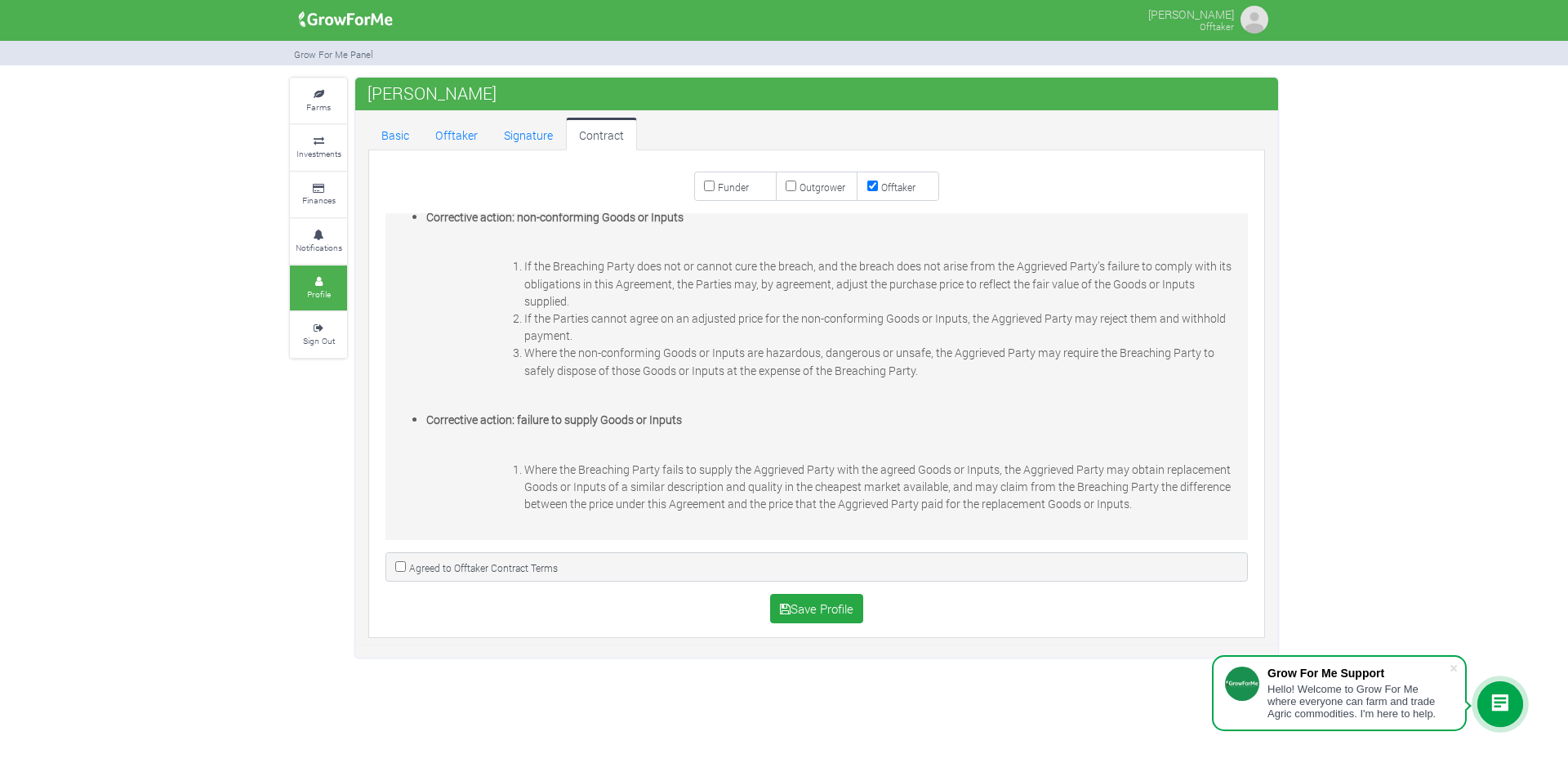
scroll to position [3157, 0]
click at [797, 184] on label "Outgrower" at bounding box center [817, 186] width 82 height 30
click at [796, 184] on input "Outgrower" at bounding box center [790, 185] width 11 height 11
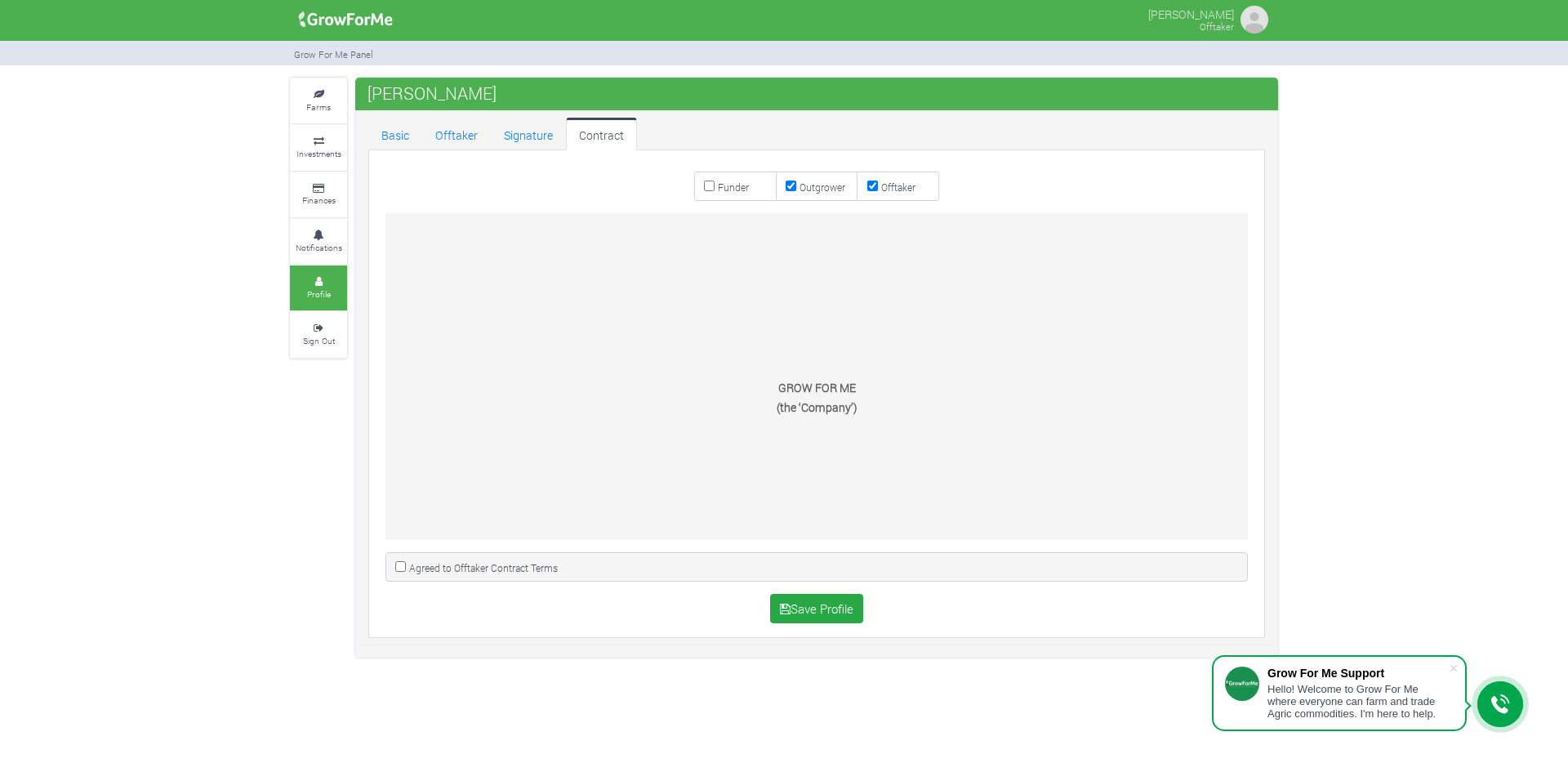
scroll to position [0, 0]
click at [791, 180] on input "Outgrower" at bounding box center [790, 185] width 11 height 11
checkbox input "false"
click at [397, 135] on link "Basic" at bounding box center [395, 134] width 54 height 33
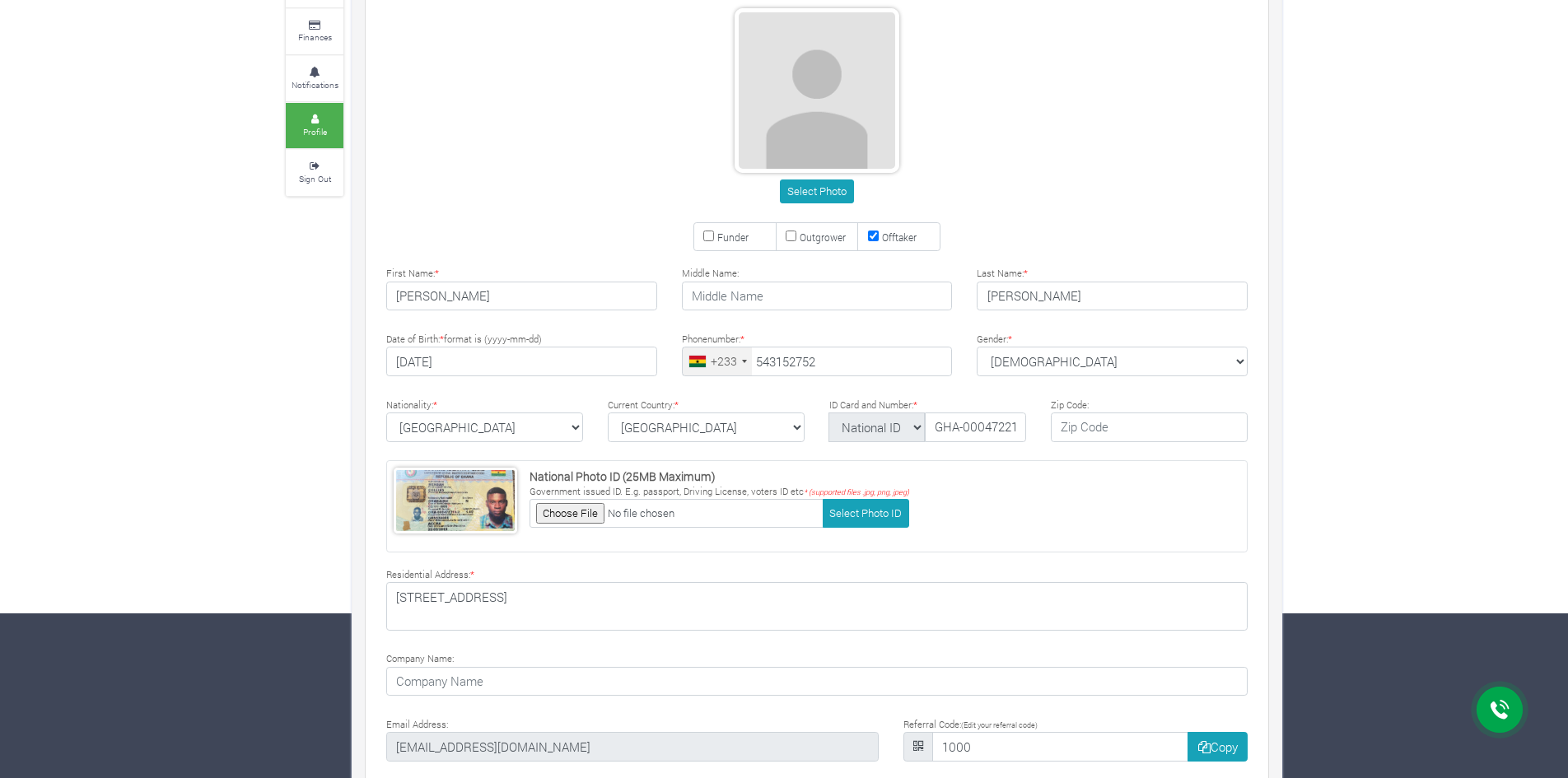
type input "54 315 2752"
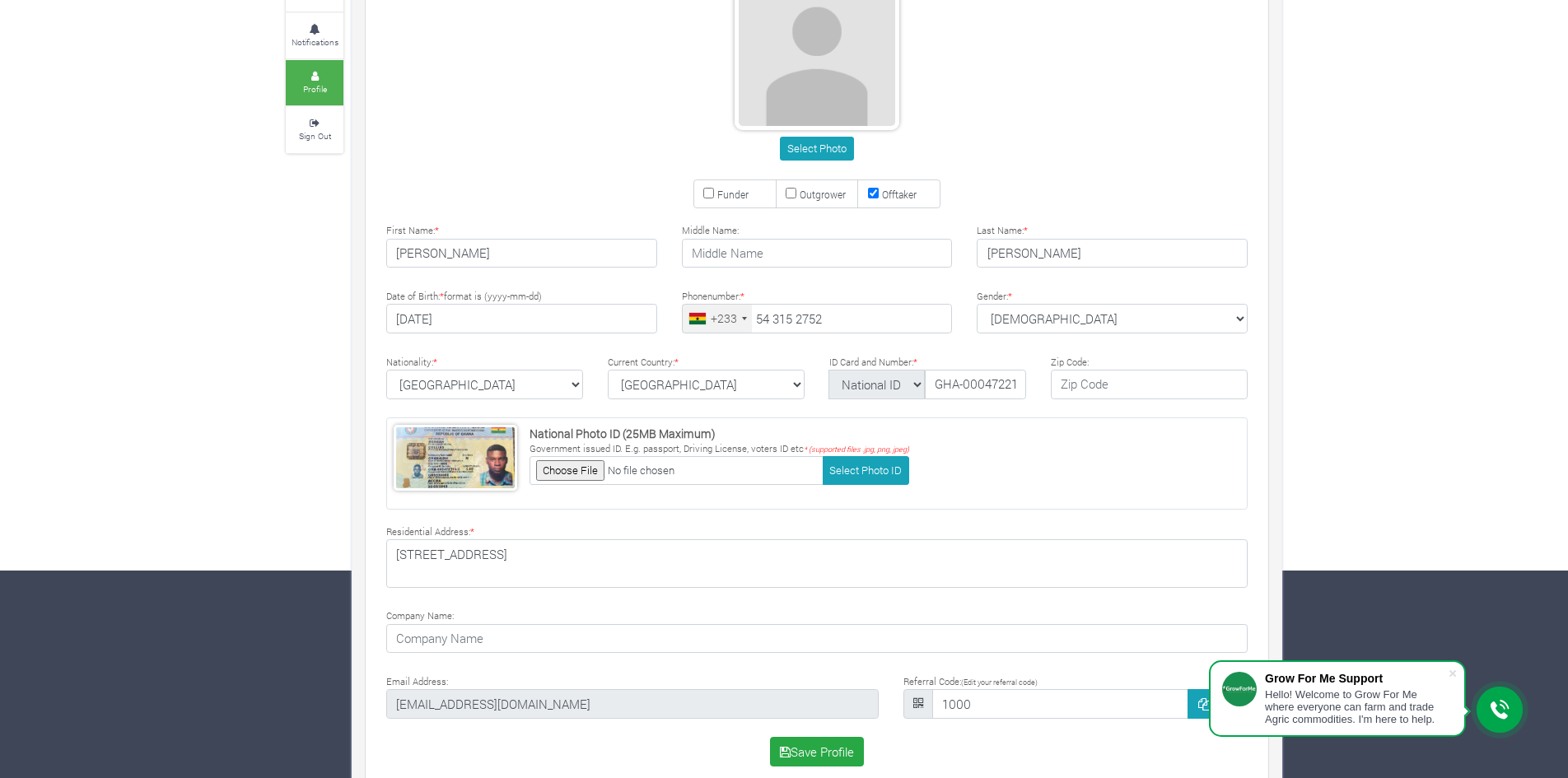
scroll to position [231, 0]
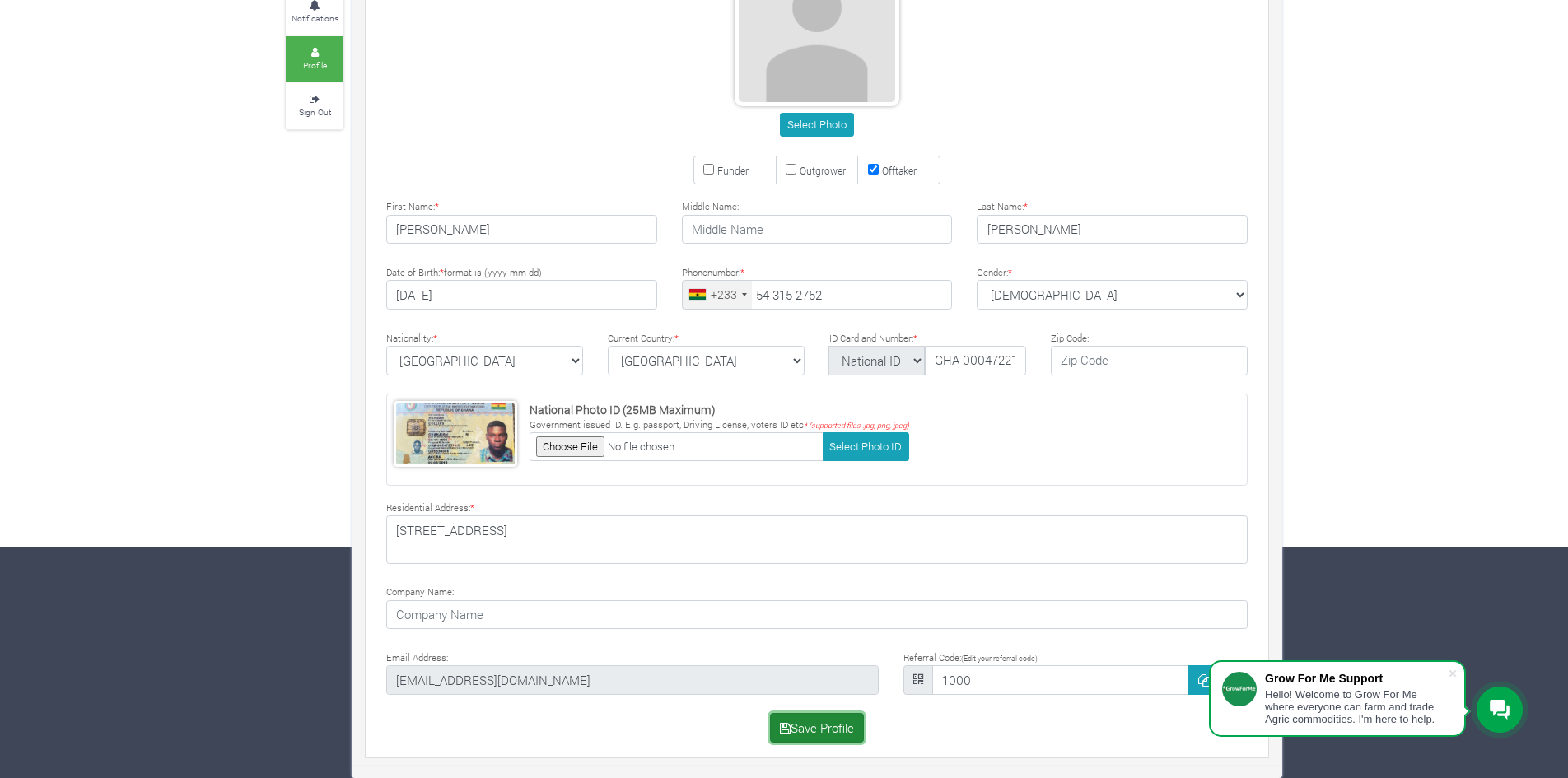
click at [824, 734] on button "Save Profile" at bounding box center [817, 728] width 95 height 30
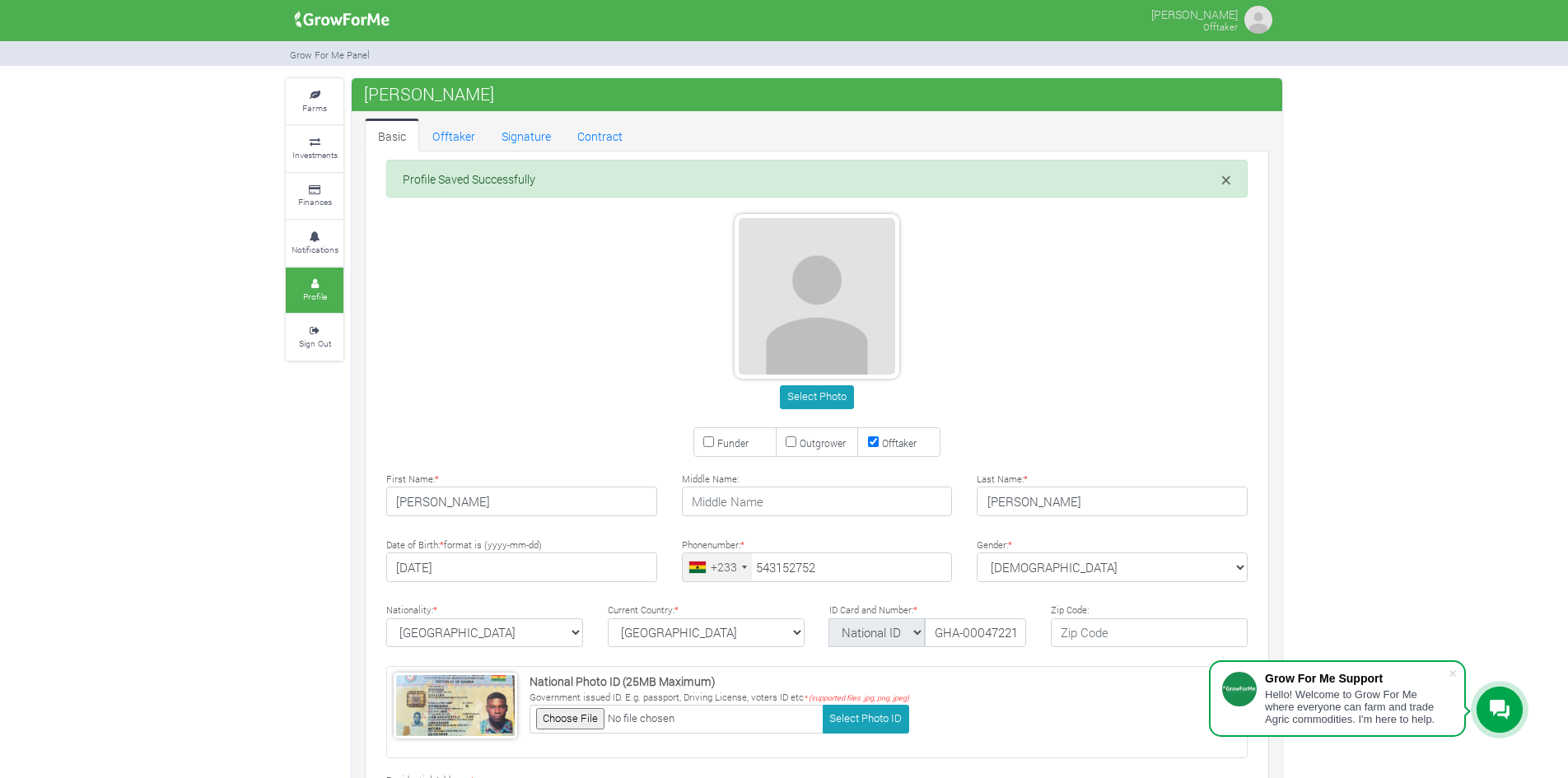
type input "54 315 2752"
click at [303, 91] on link "Farms" at bounding box center [315, 101] width 58 height 45
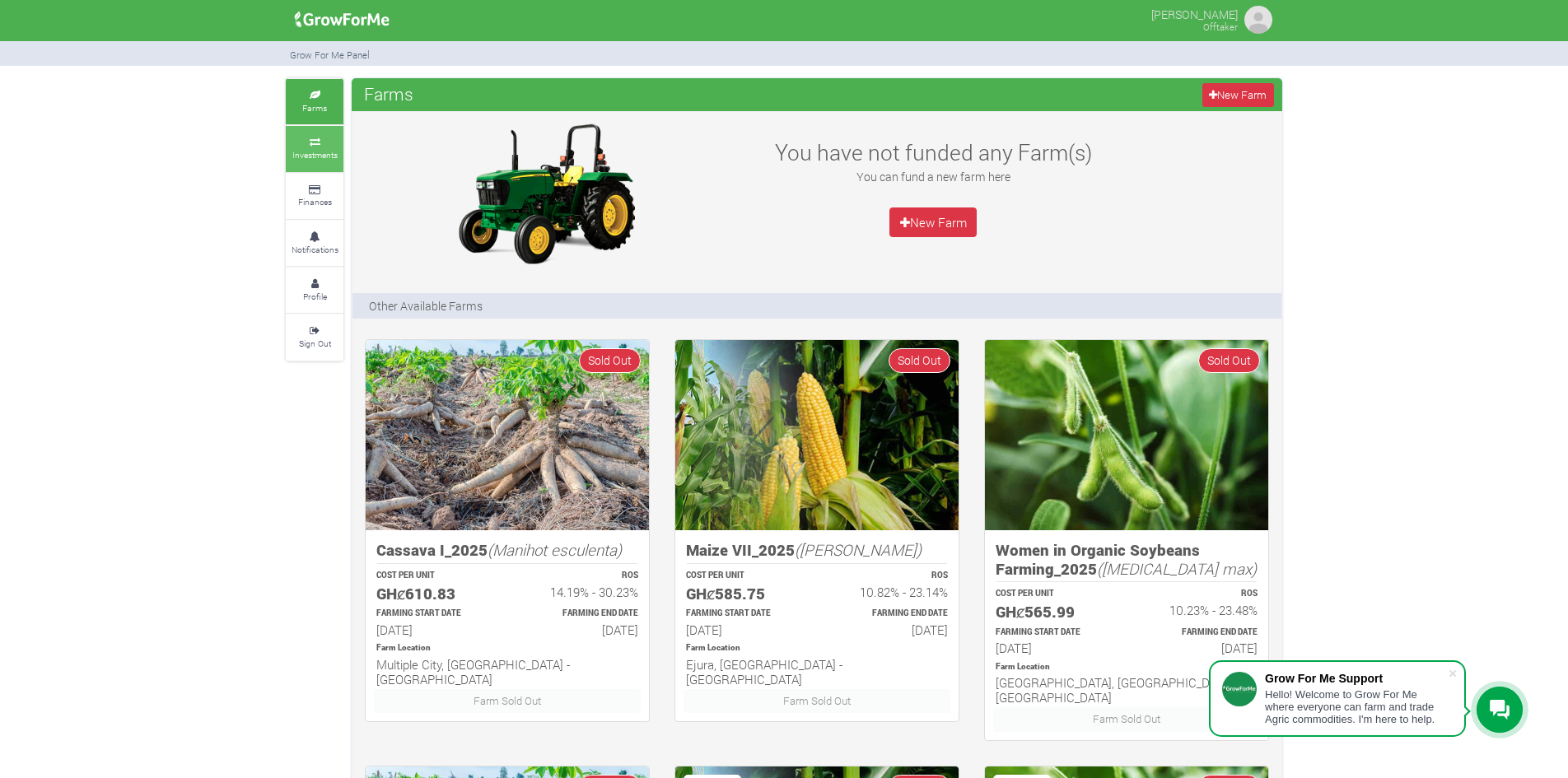
click at [310, 153] on small "Investments" at bounding box center [314, 155] width 45 height 12
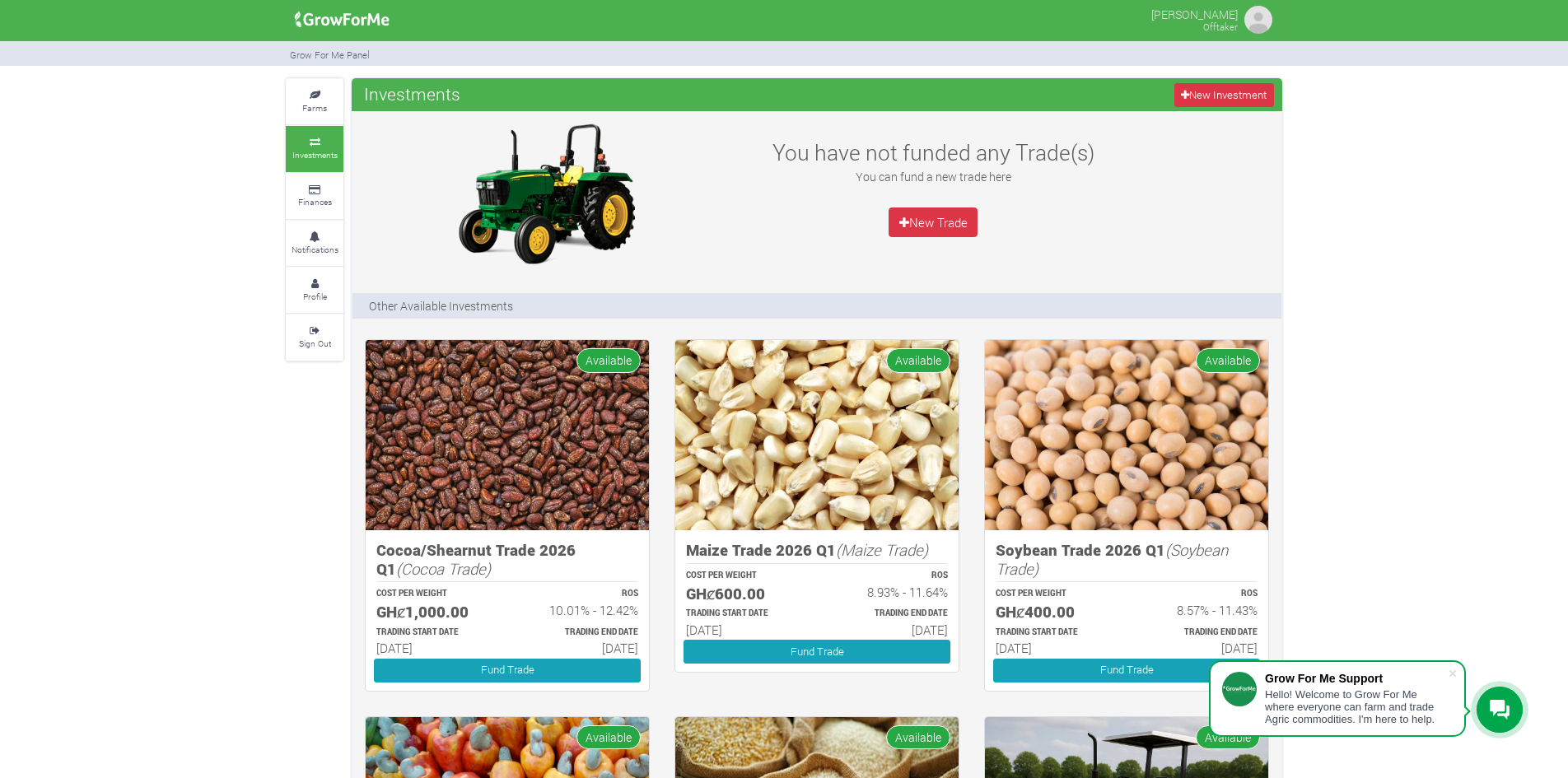
click at [1254, 14] on img at bounding box center [1258, 19] width 33 height 33
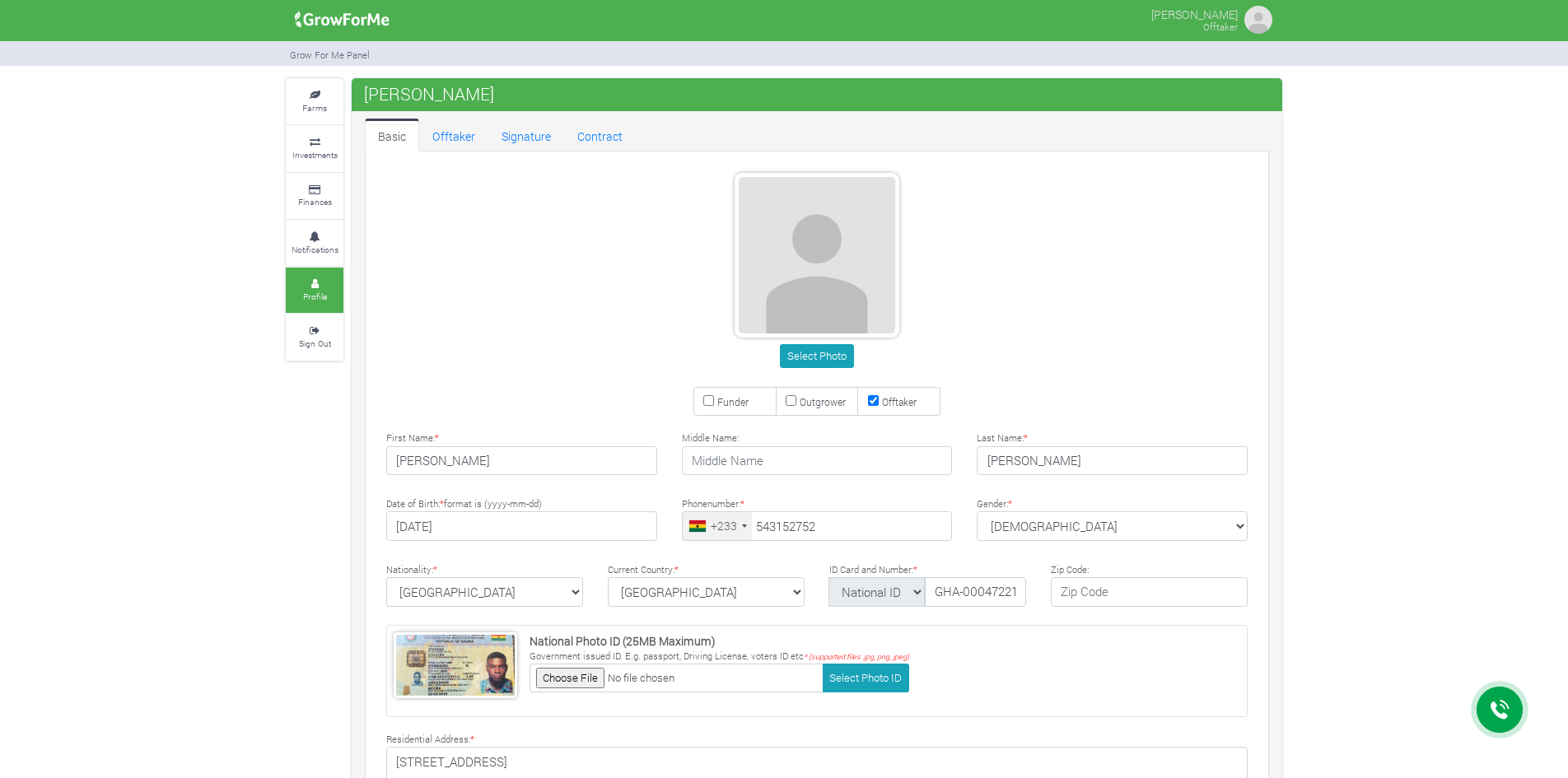
type input "54 315 2752"
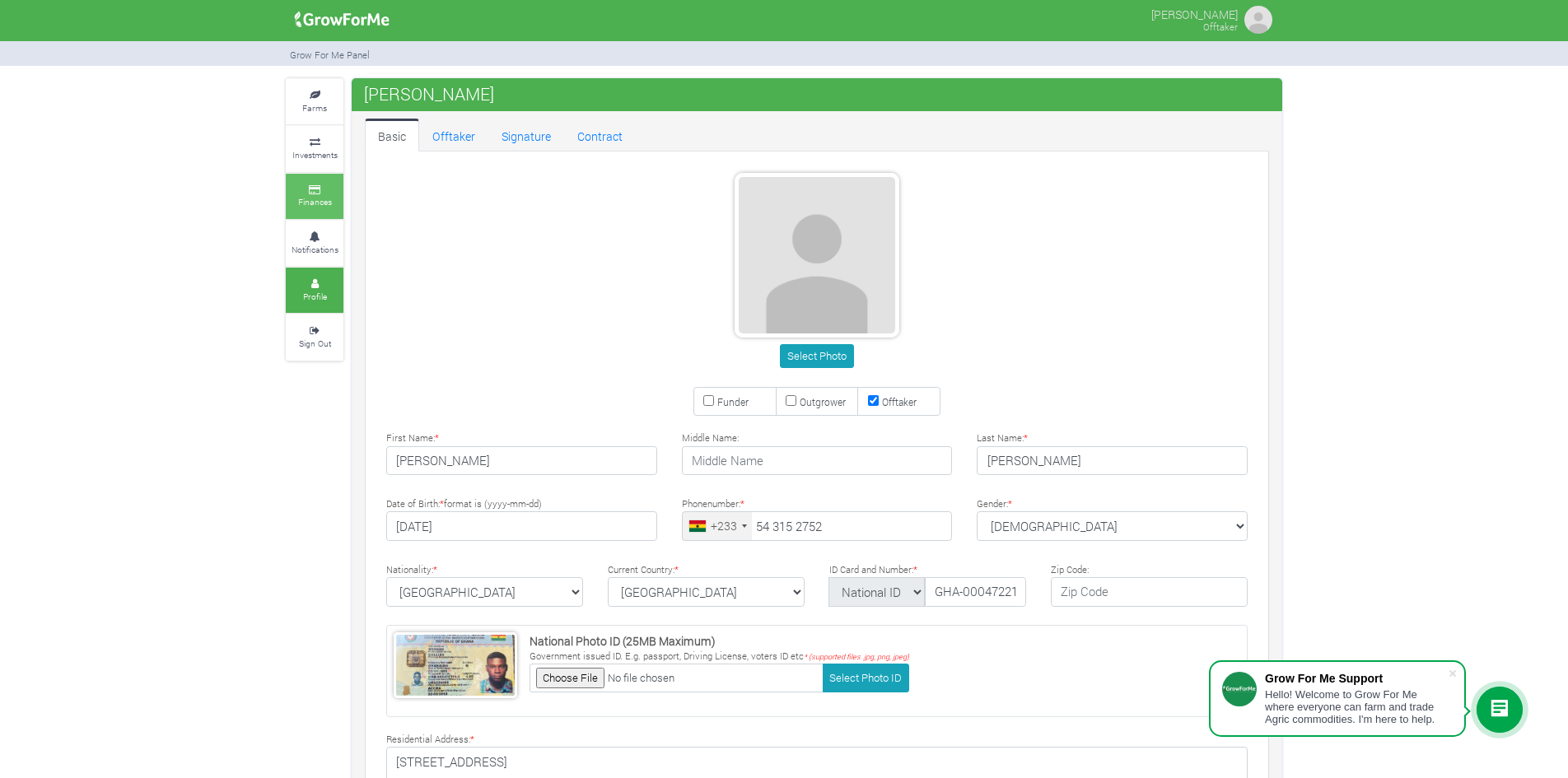
click at [303, 189] on icon at bounding box center [314, 189] width 49 height 9
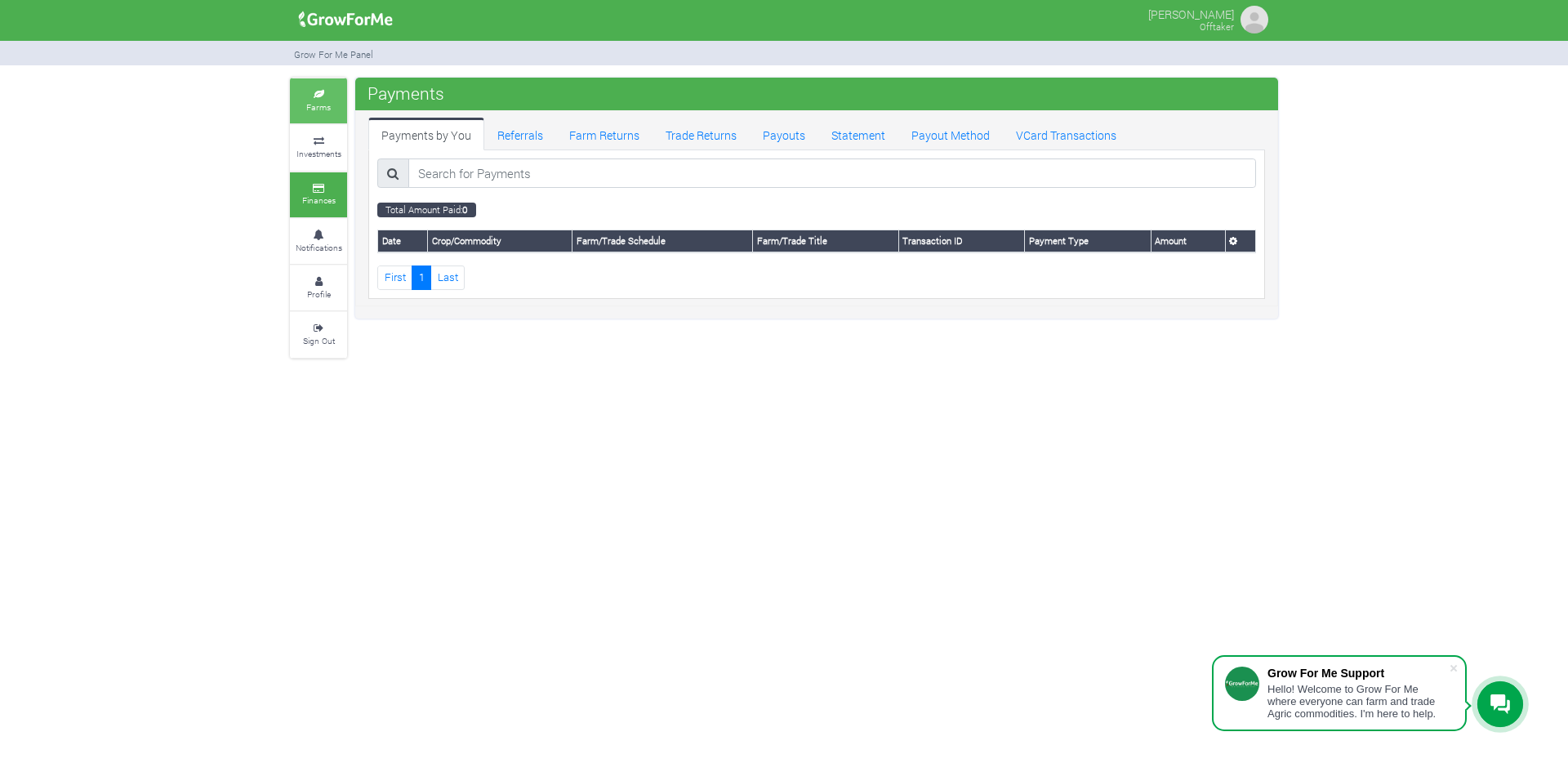
click at [306, 100] on link "Farms" at bounding box center [318, 101] width 58 height 45
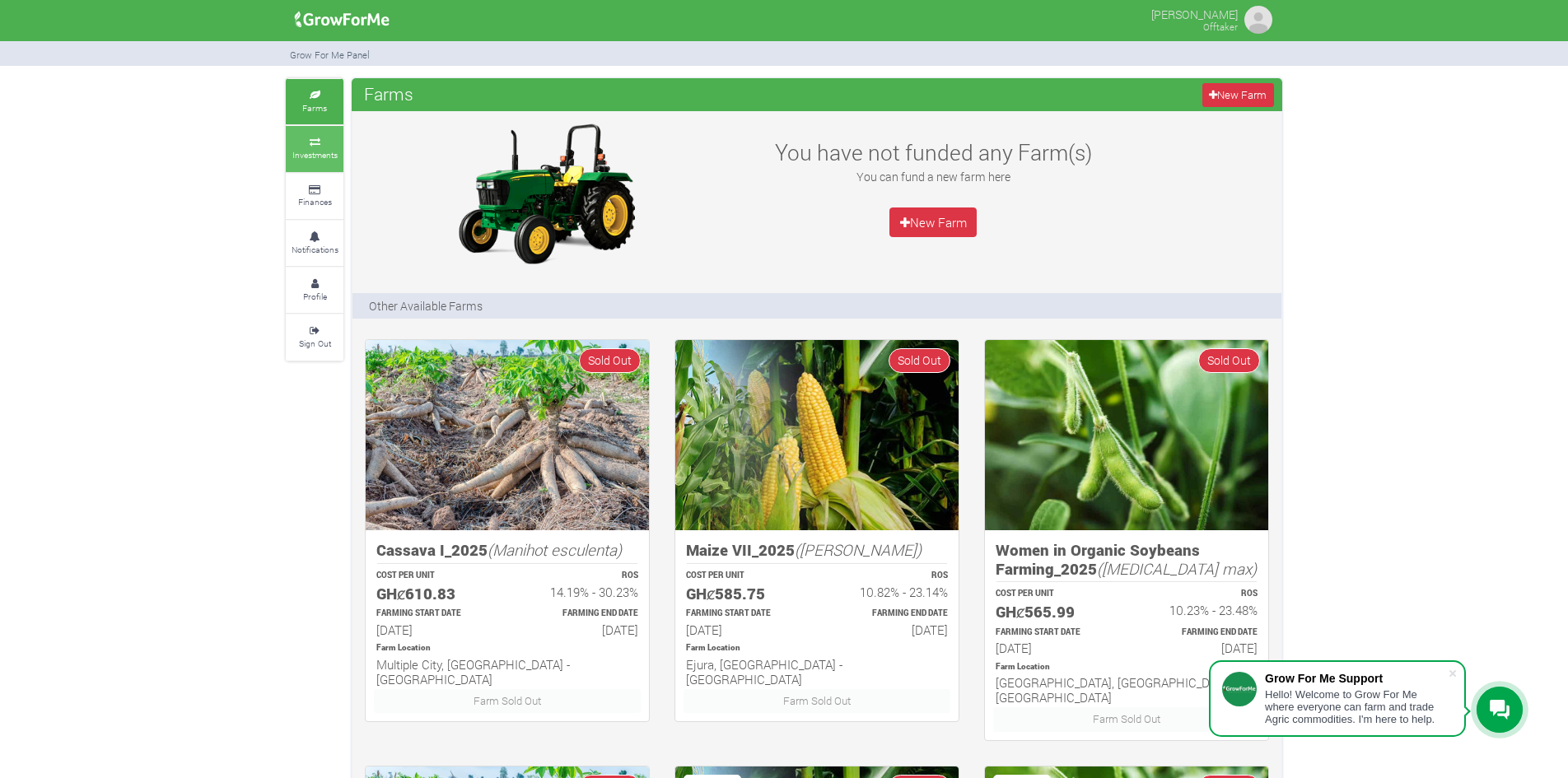
click at [299, 154] on small "Investments" at bounding box center [314, 155] width 45 height 12
